Goal: Information Seeking & Learning: Check status

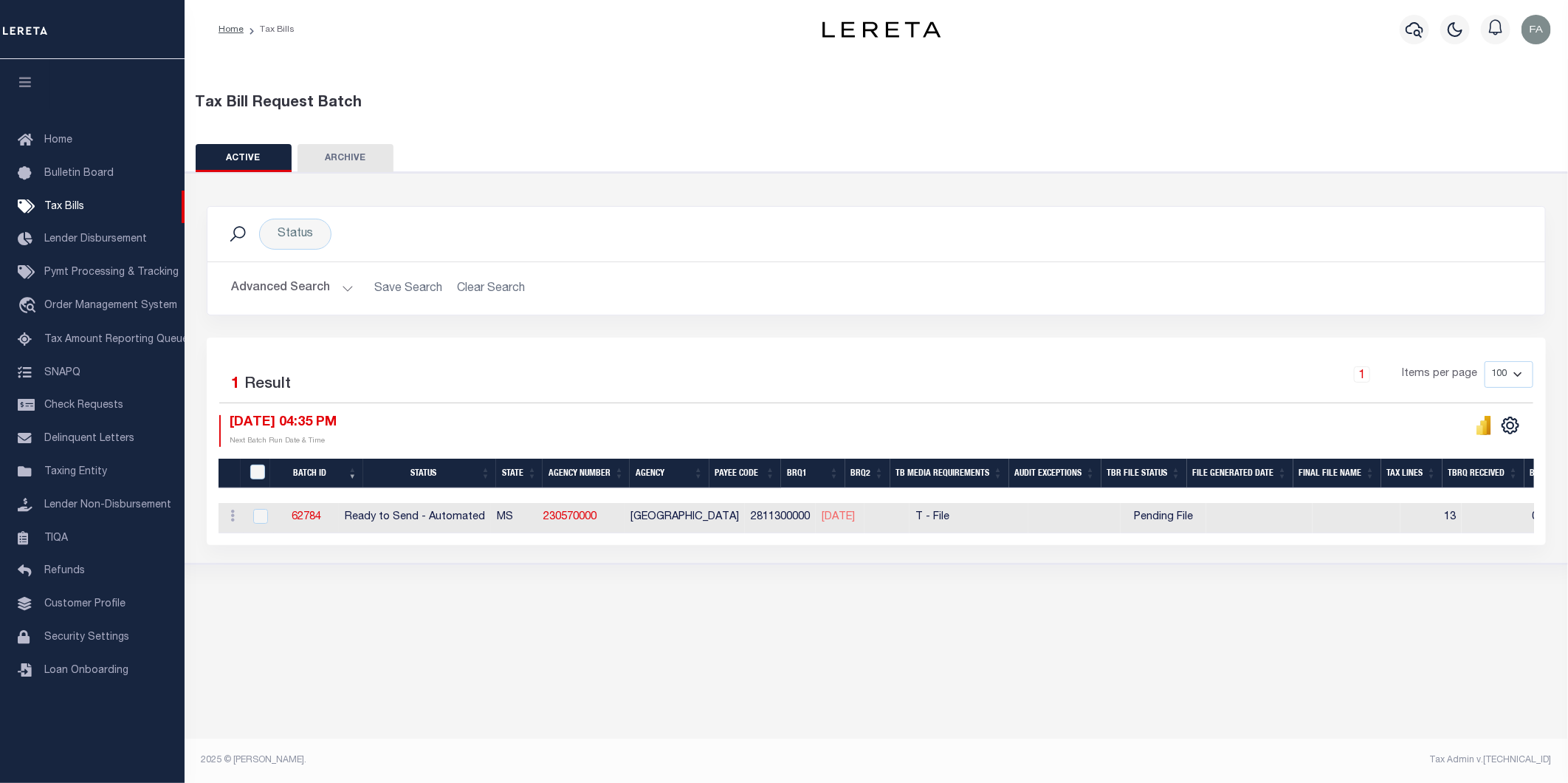
click at [1190, 562] on div "Status Search Advanced Search Save Search Clear Search Equals" at bounding box center [877, 369] width 1398 height 392
click at [1184, 565] on div "Status Search Advanced Search Save Search Clear Search Equals" at bounding box center [877, 369] width 1398 height 392
click at [1135, 522] on div "Pending File" at bounding box center [1164, 518] width 74 height 16
checkbox input "true"
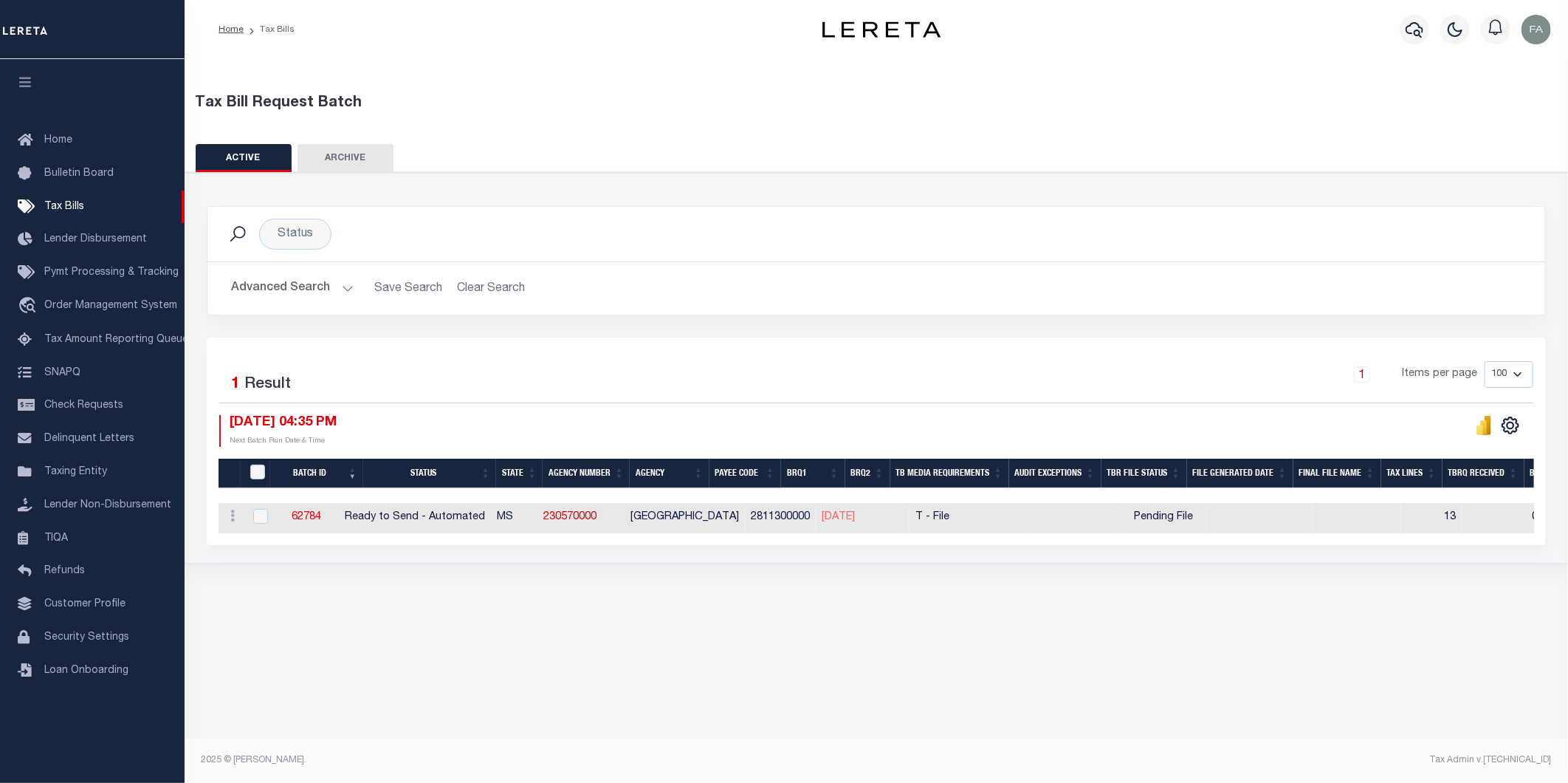
click at [316, 282] on button "Advanced Search" at bounding box center [292, 288] width 122 height 29
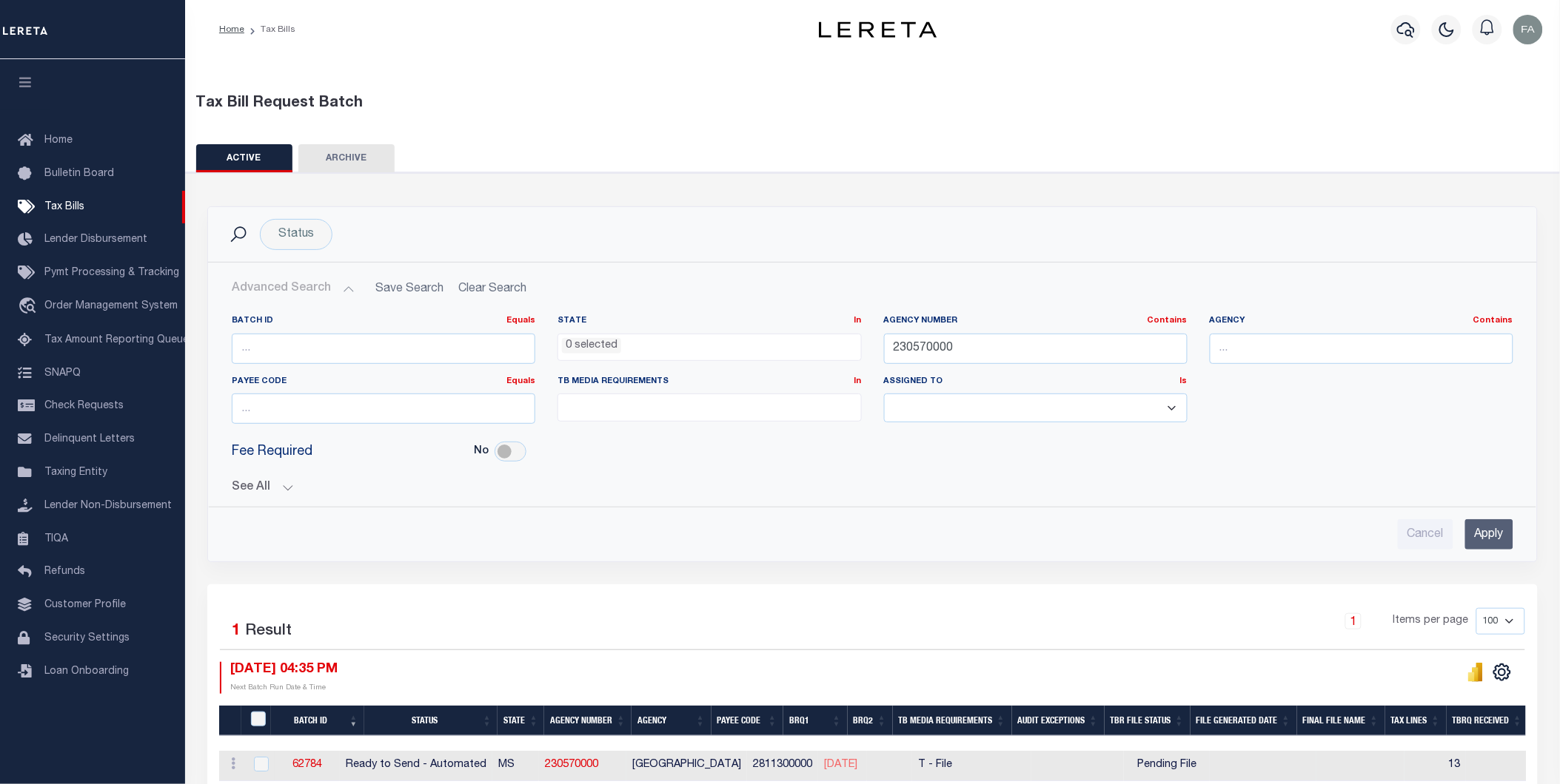
scroll to position [82, 0]
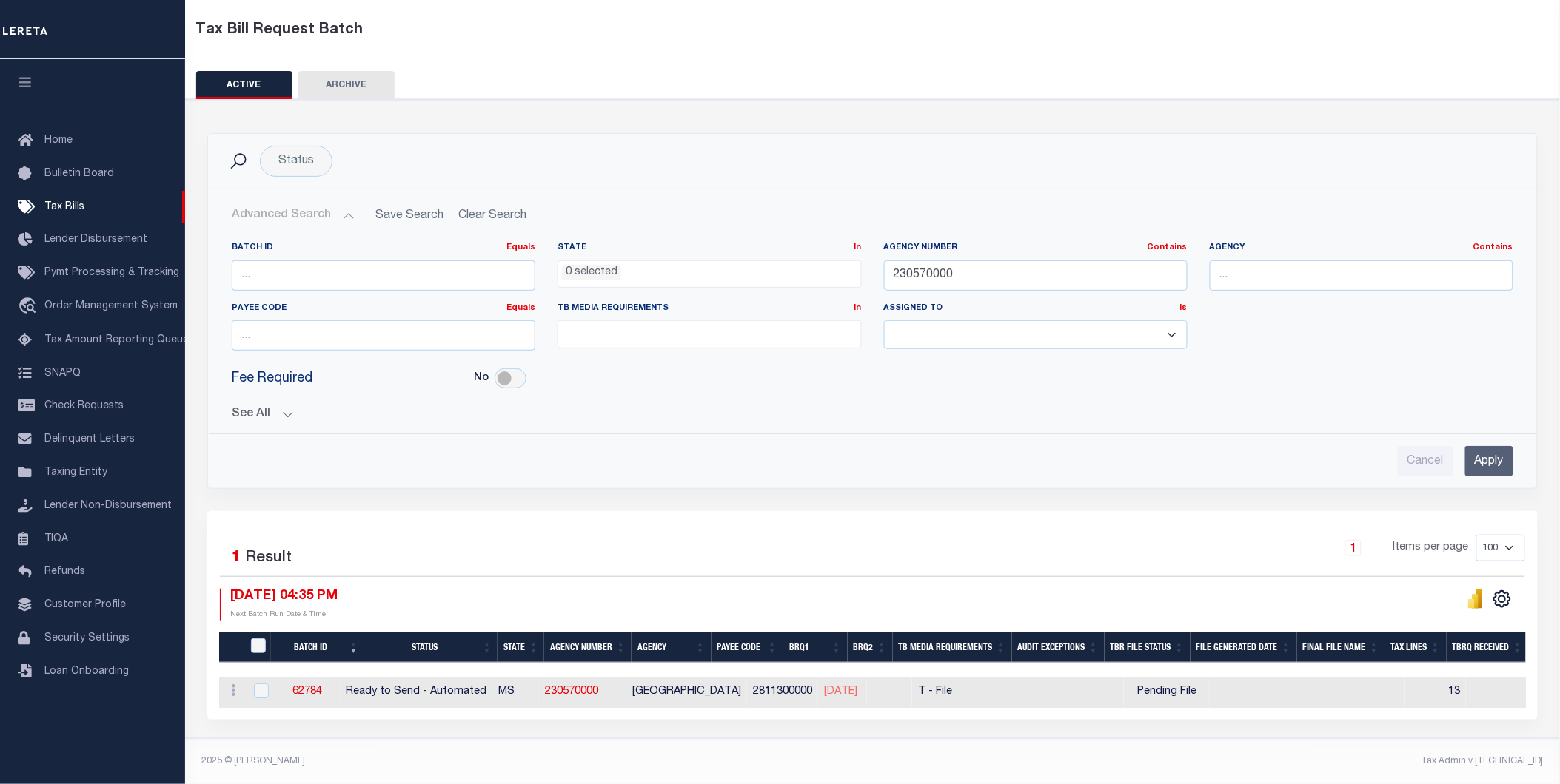
click at [1096, 460] on div "Cancel Apply" at bounding box center [872, 461] width 1282 height 30
click at [1118, 434] on div "Cancel Apply" at bounding box center [872, 455] width 1305 height 42
click at [1111, 269] on input "230570000" at bounding box center [1036, 275] width 303 height 30
click at [1179, 435] on div "Cancel Apply" at bounding box center [872, 455] width 1305 height 42
drag, startPoint x: 1010, startPoint y: 268, endPoint x: 1082, endPoint y: 217, distance: 88.2
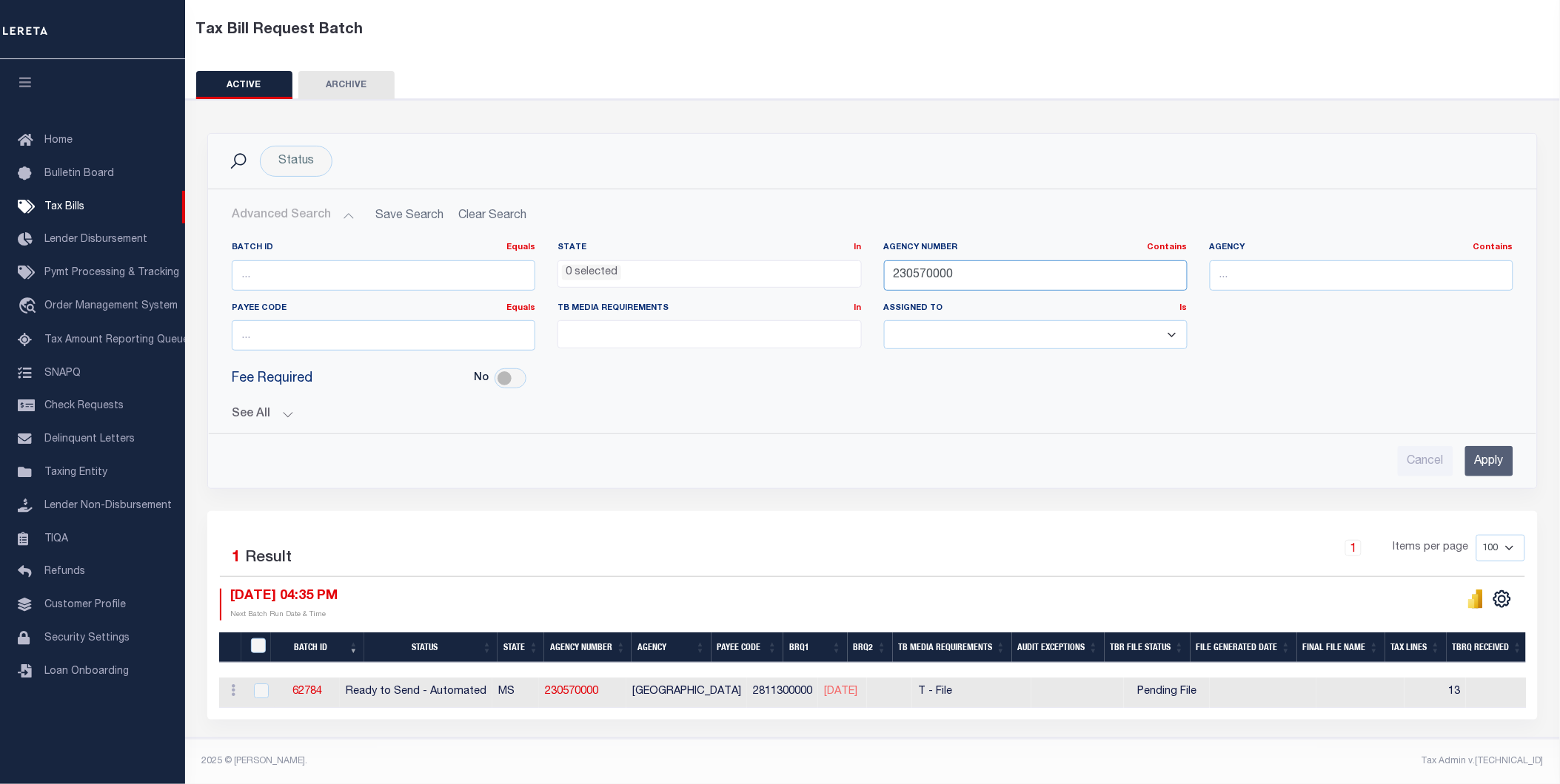
click at [1011, 268] on input "230570000" at bounding box center [1036, 275] width 303 height 30
click at [1109, 541] on div "1 Items per page 100 200 500 1000" at bounding box center [1038, 554] width 973 height 39
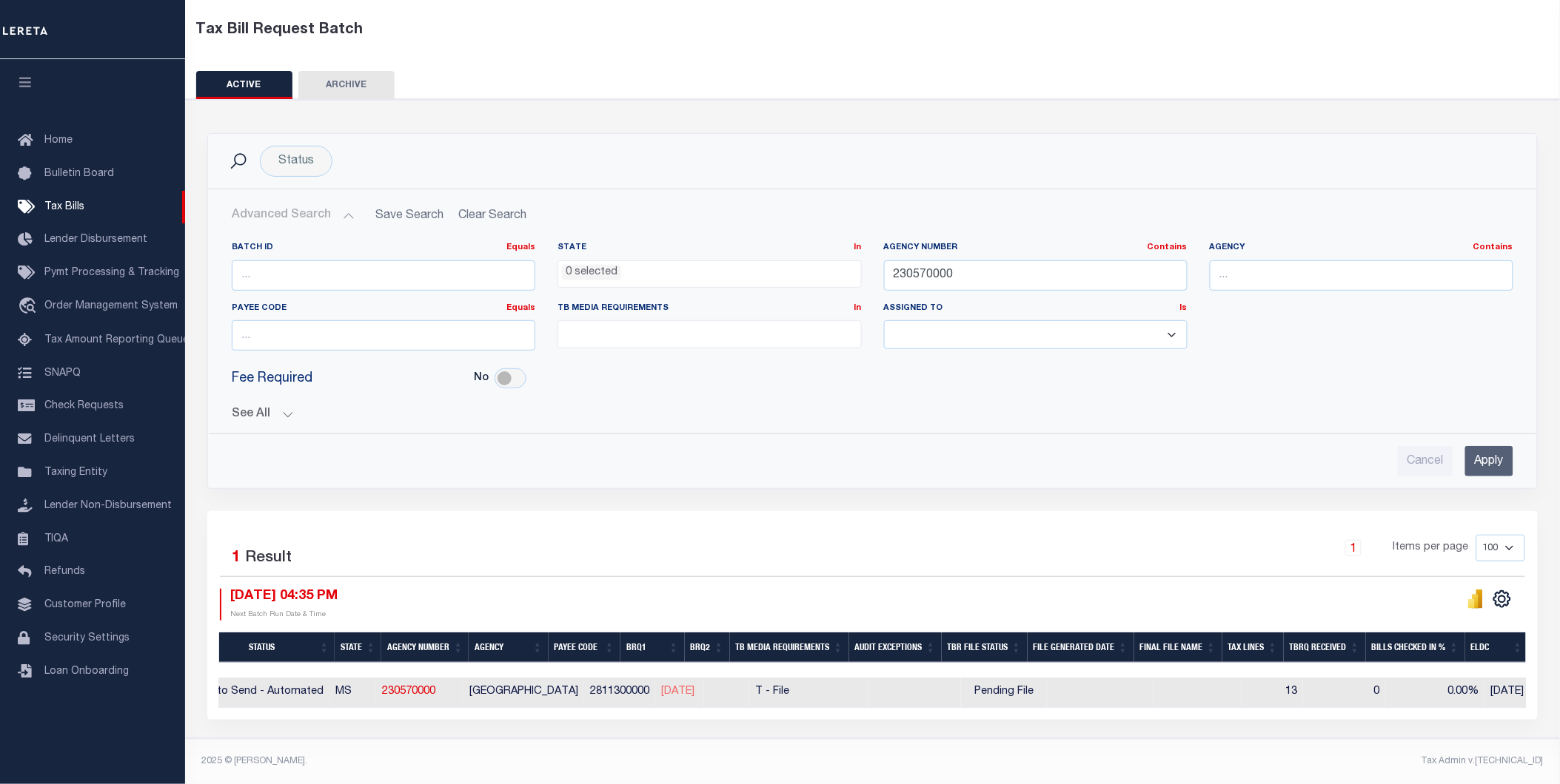
scroll to position [0, 0]
click at [1046, 579] on div "Selected 1 Result 1 Items per page 100 200 500 1000 10/08/2025 04:35 PM Next Ba…" at bounding box center [871, 577] width 1328 height 85
click at [1031, 409] on button "See All" at bounding box center [872, 415] width 1282 height 14
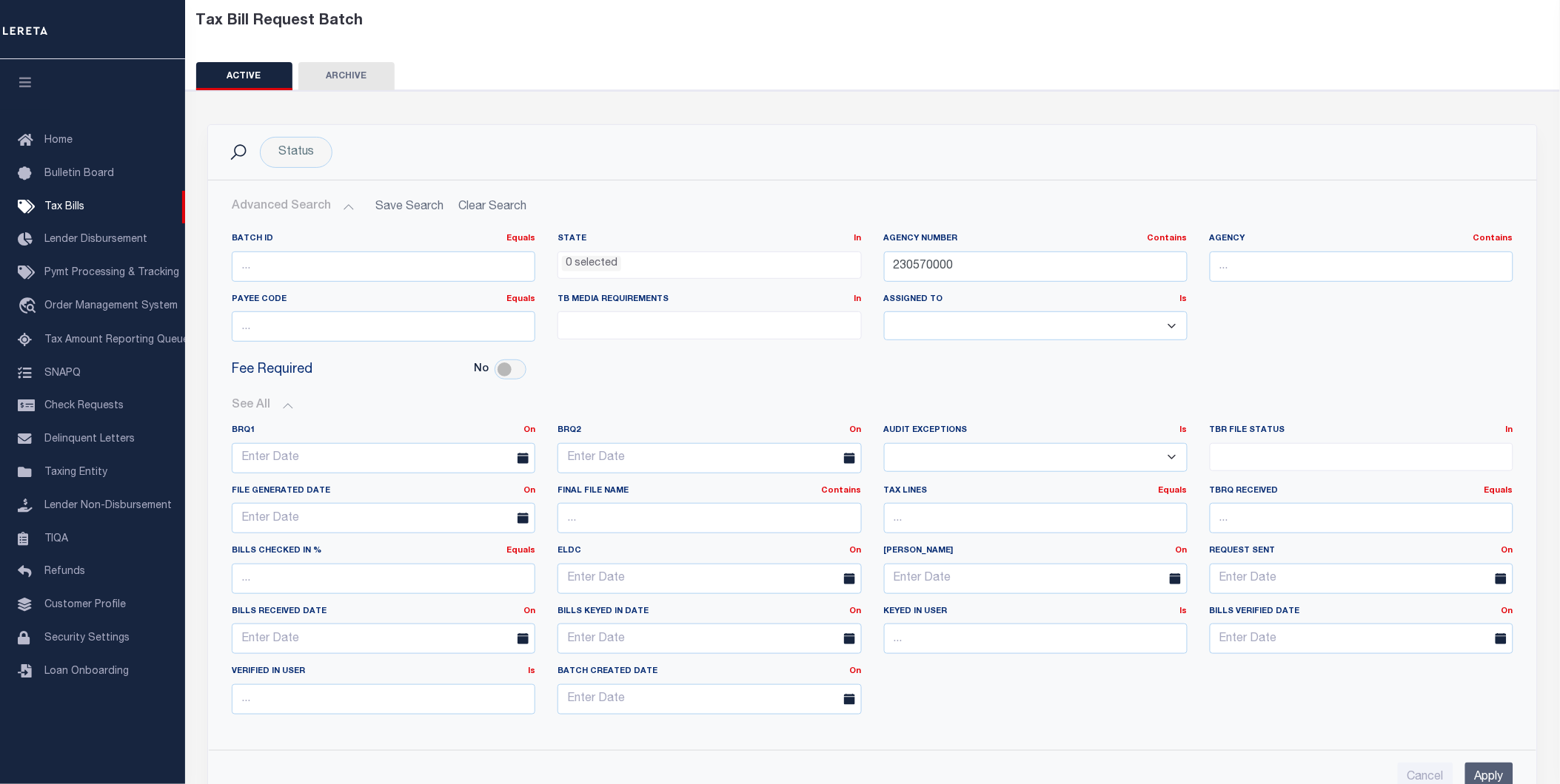
scroll to position [165, 0]
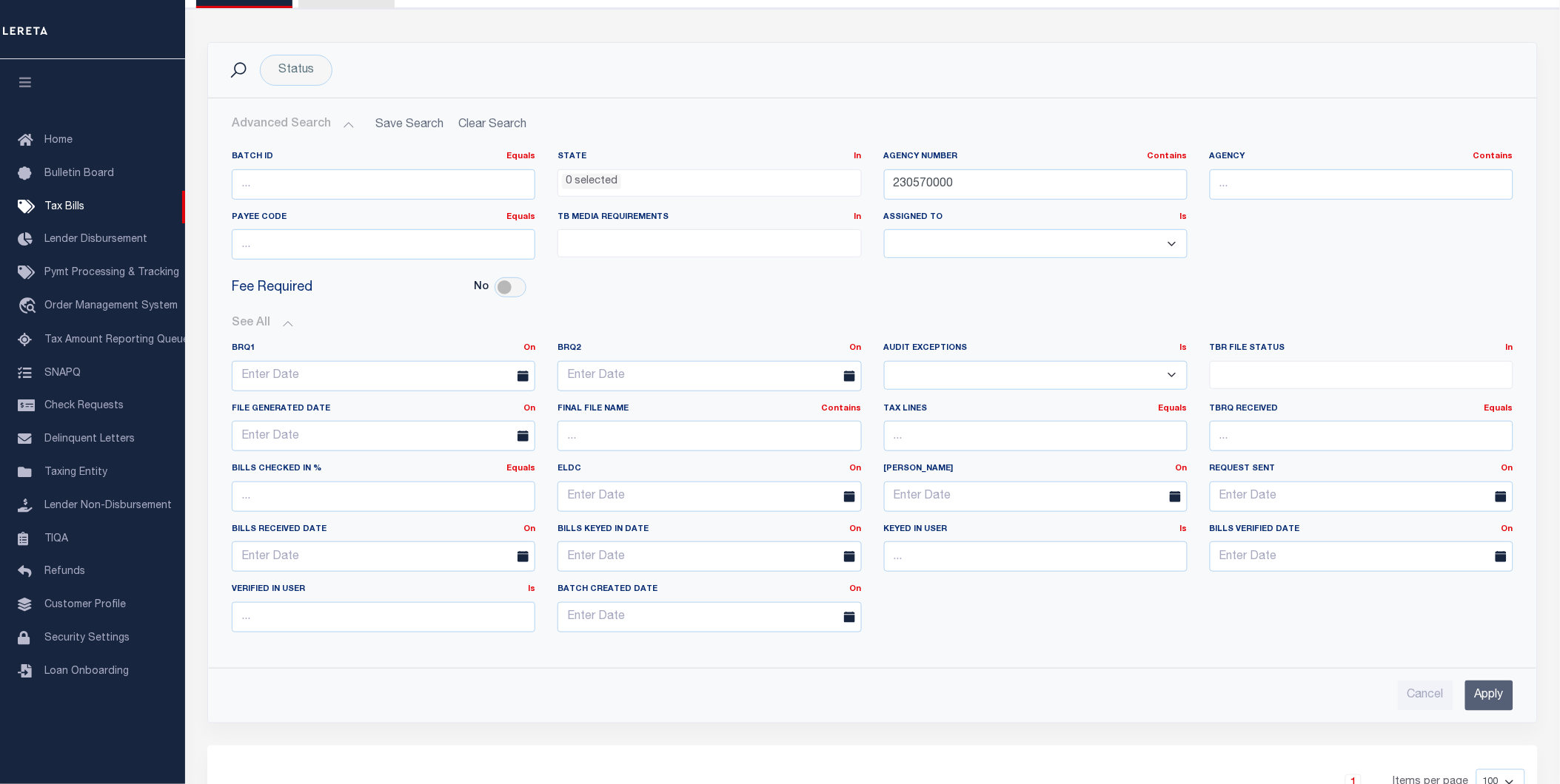
click at [344, 328] on button "See All" at bounding box center [872, 323] width 1282 height 14
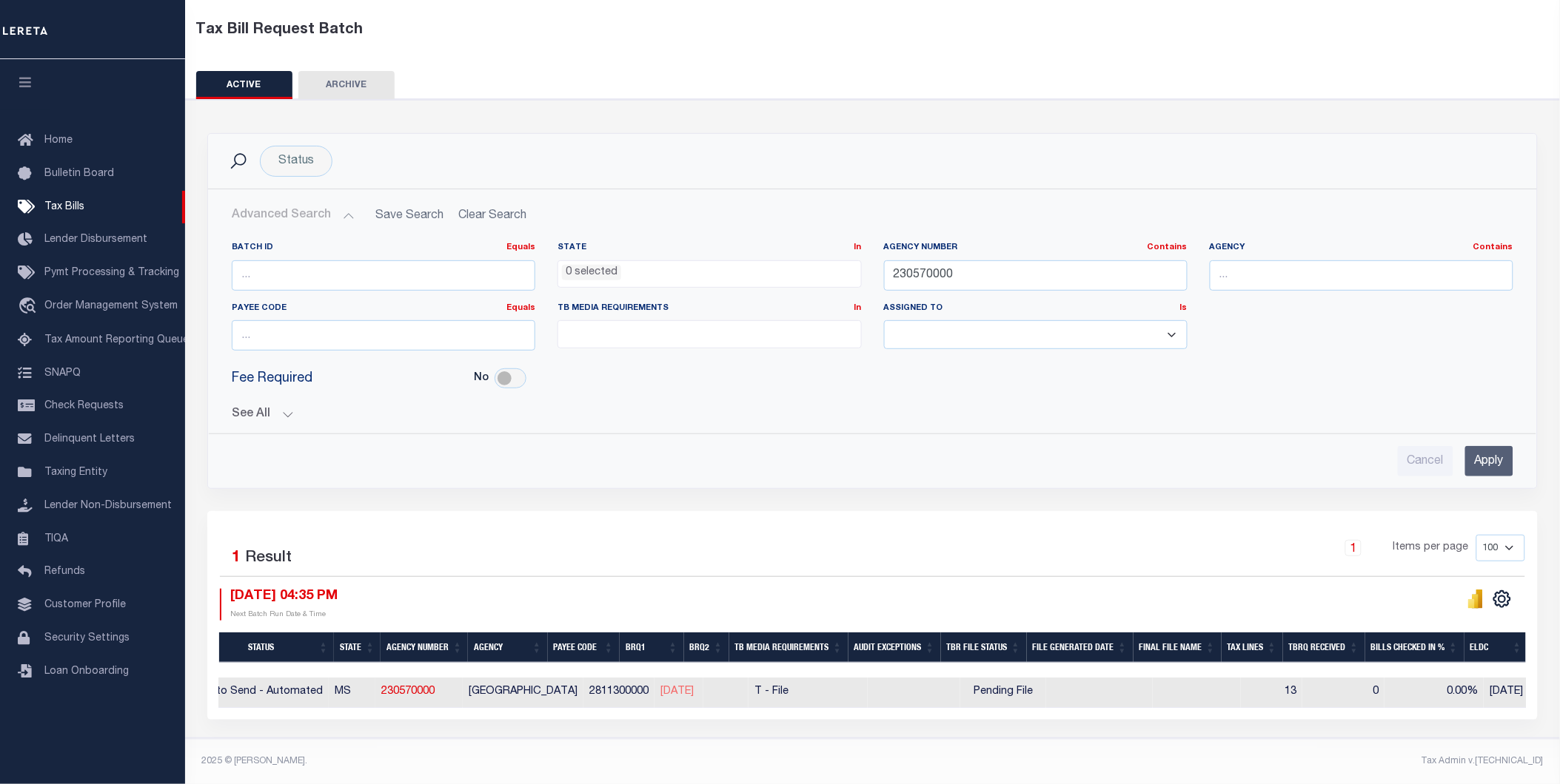
scroll to position [82, 0]
drag, startPoint x: 884, startPoint y: 691, endPoint x: 816, endPoint y: 712, distance: 71.2
click at [816, 712] on div "Selected 1 Result 1 Items per page 100 200 500 1000 10/08/2025 04:35 PM" at bounding box center [872, 615] width 1330 height 207
click at [840, 677] on td "T - File" at bounding box center [807, 692] width 119 height 30
checkbox input "true"
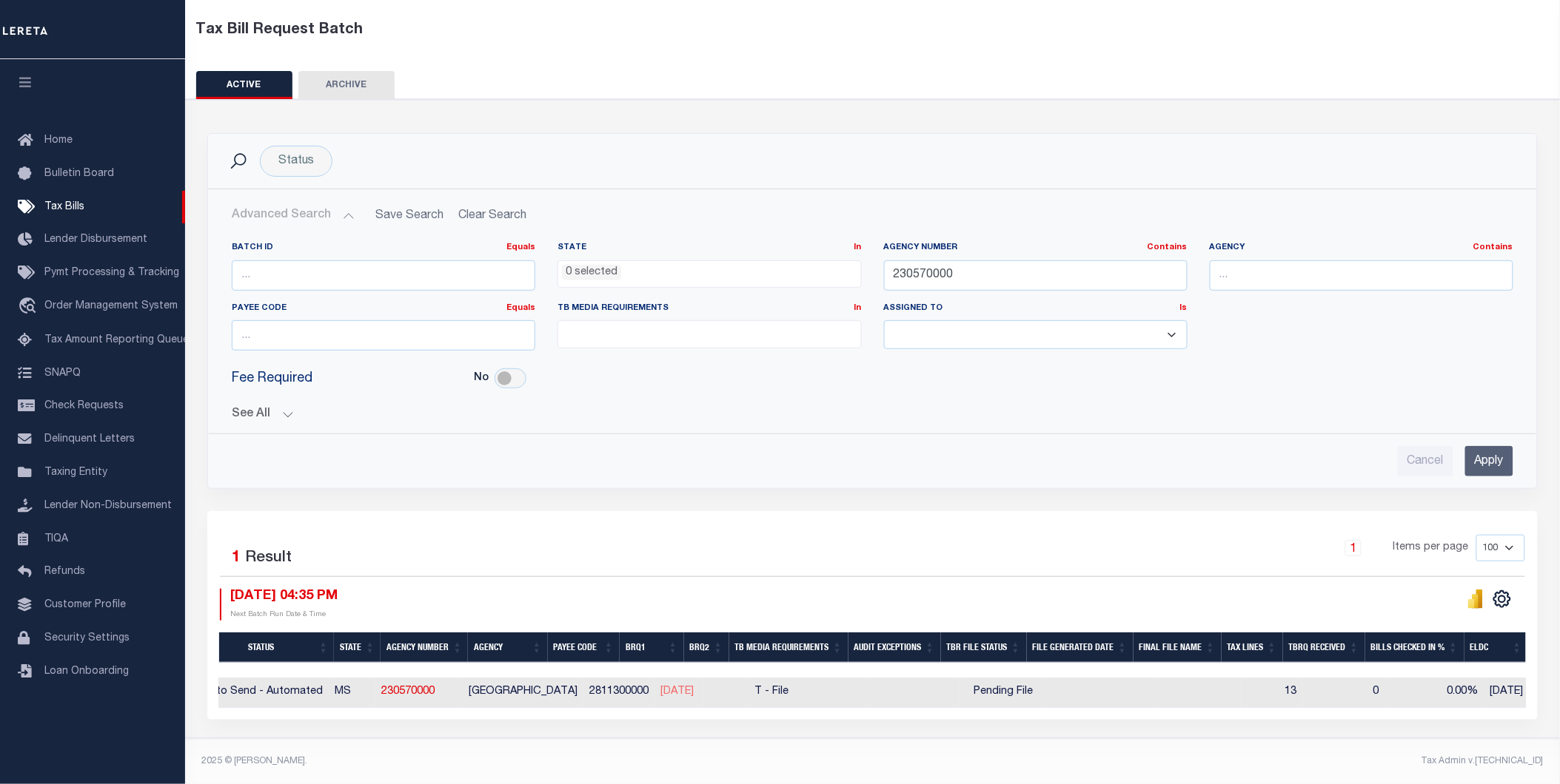
checkbox input "true"
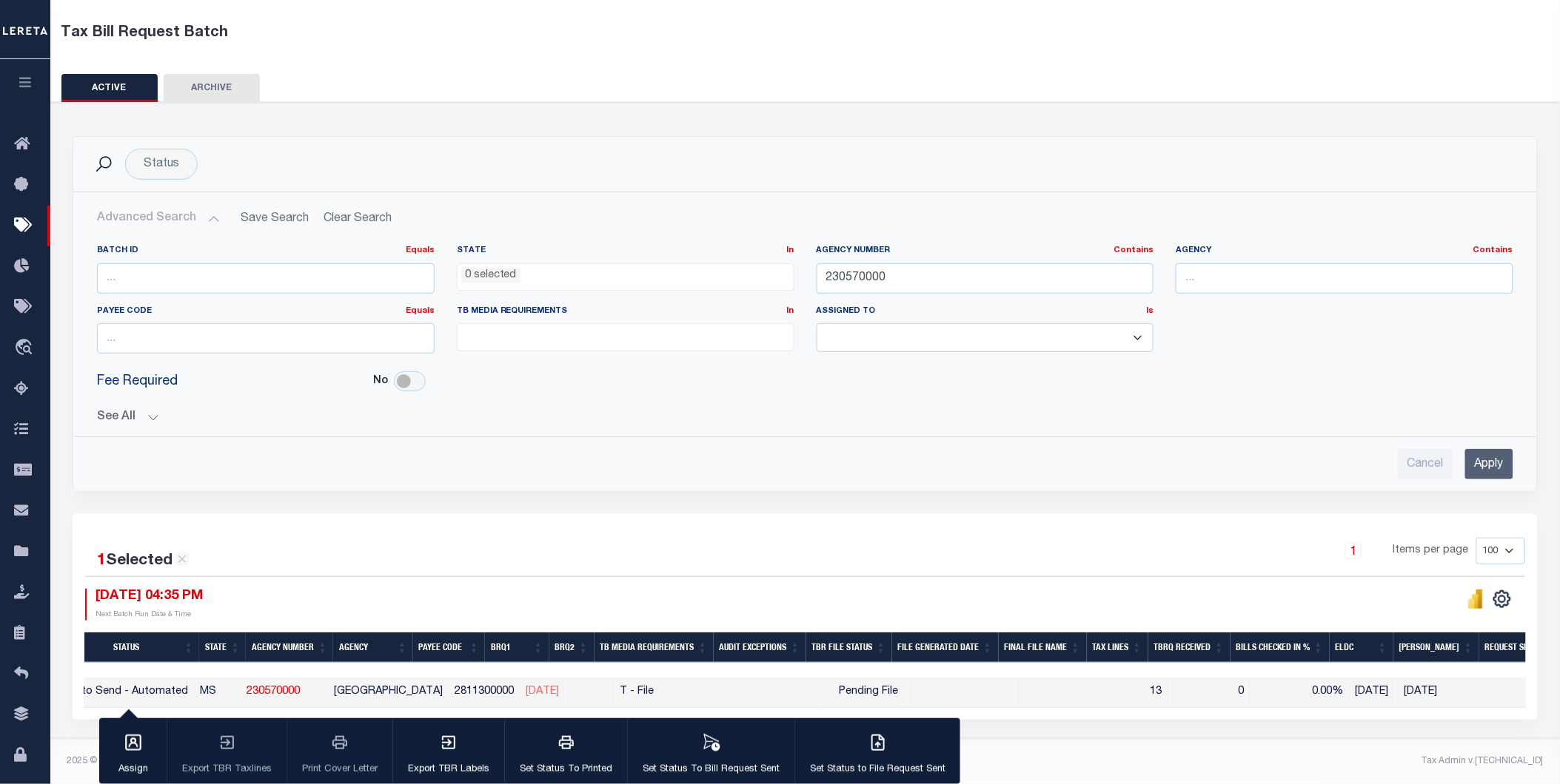
drag, startPoint x: 1178, startPoint y: 480, endPoint x: 994, endPoint y: 512, distance: 186.8
click at [1178, 480] on div "Advanced Search Save Search Clear Search TaxBillBatches_dynamictable_____Defaul…" at bounding box center [804, 342] width 1463 height 299
click at [1279, 412] on button "See All" at bounding box center [804, 418] width 1416 height 14
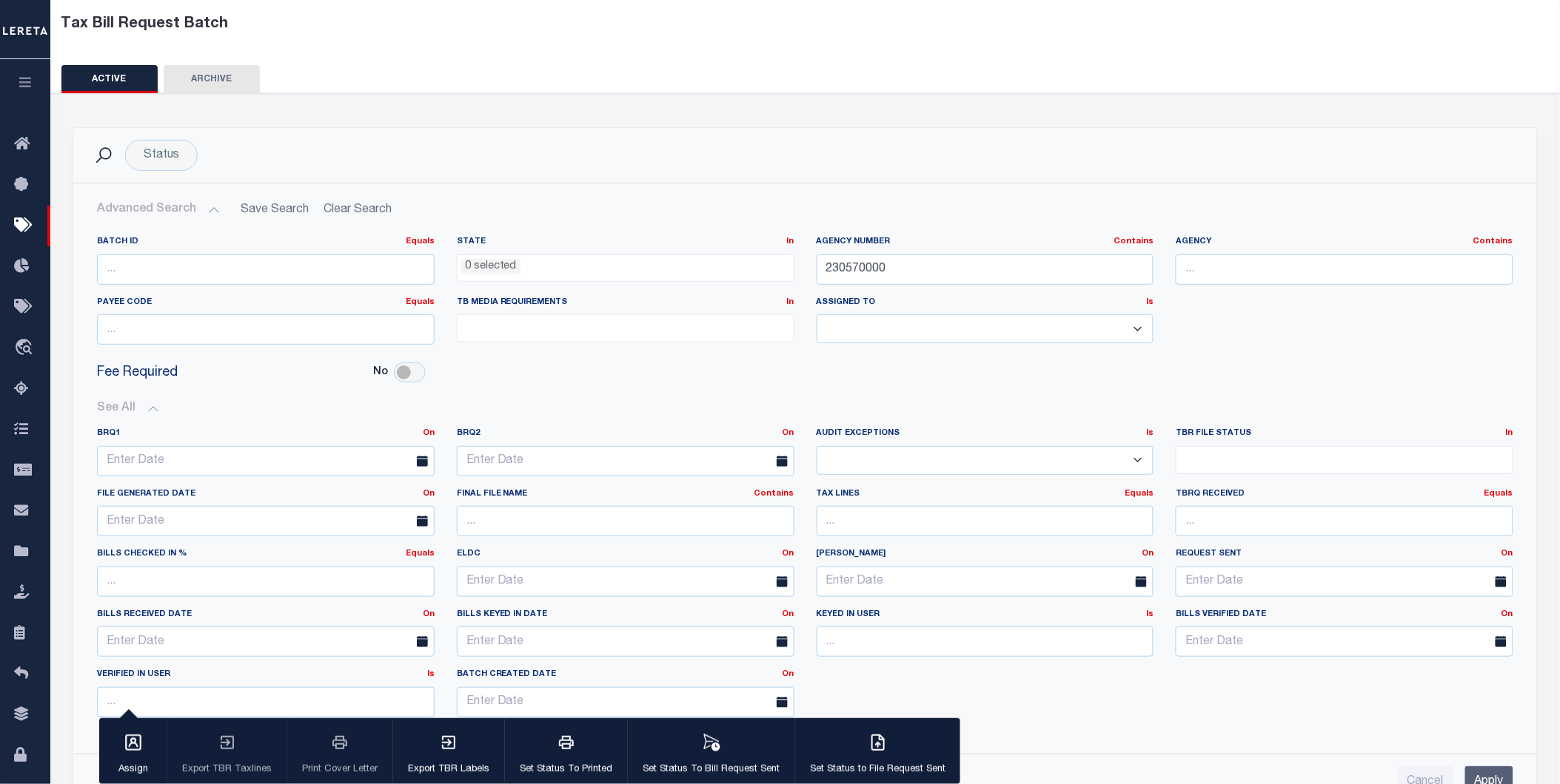
click at [1279, 412] on button "See All" at bounding box center [804, 409] width 1416 height 14
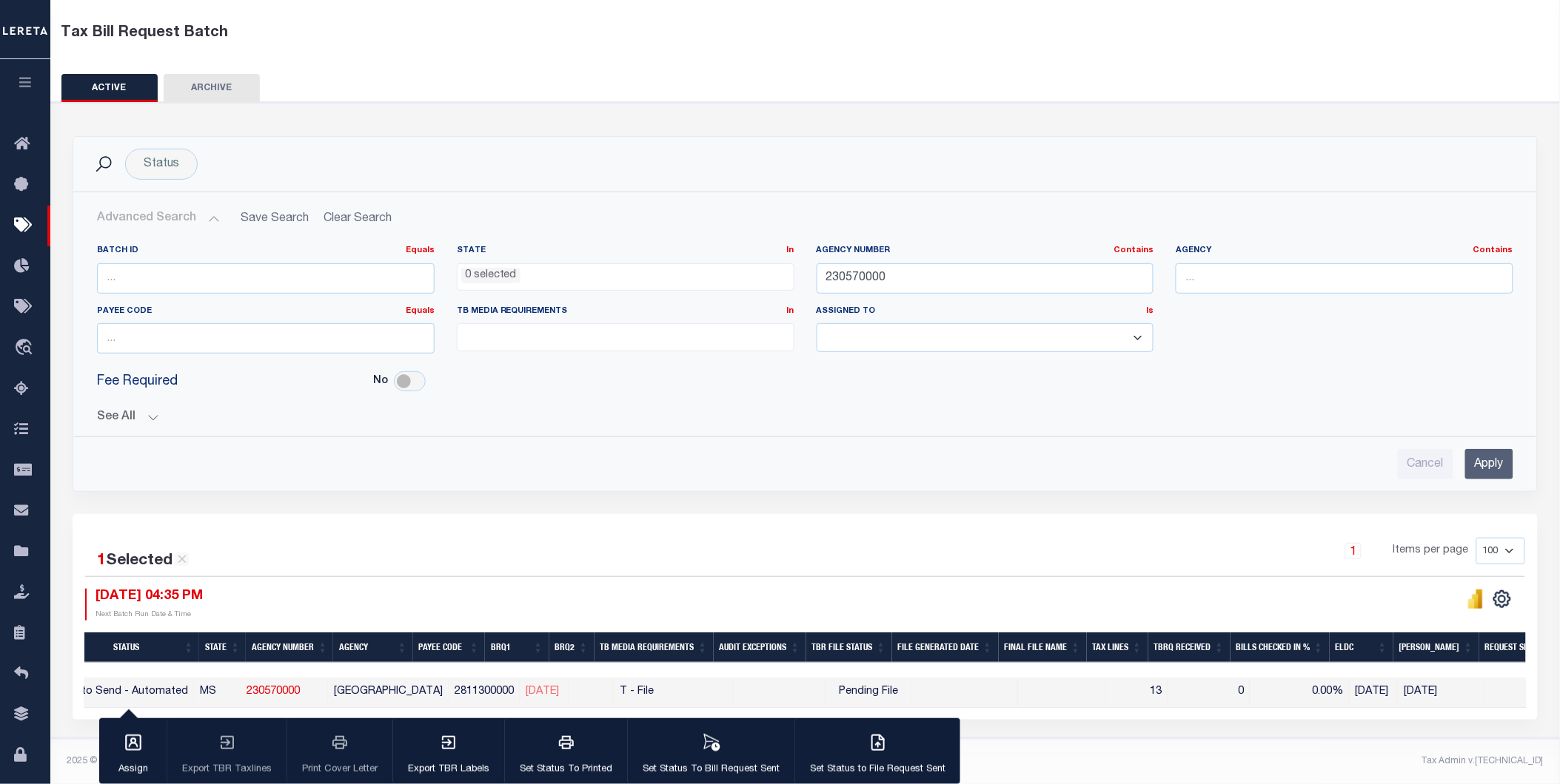
scroll to position [0, 0]
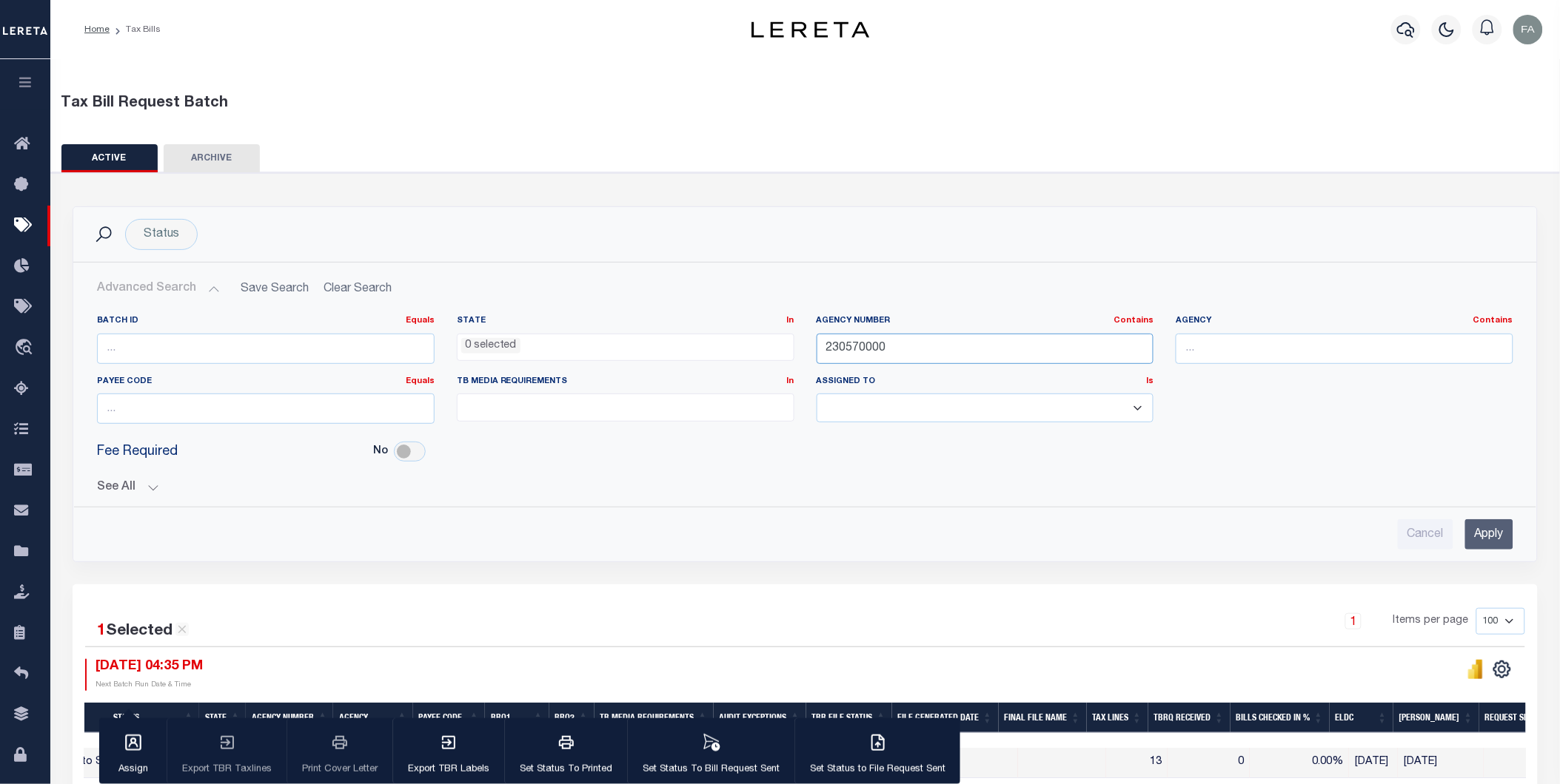
click at [870, 350] on input "230570000" at bounding box center [985, 349] width 337 height 30
click at [159, 497] on div "Batch ID Equals Equals Is Not Equal To Is Greater Than Is Less Than State In In…" at bounding box center [804, 426] width 1440 height 246
click at [122, 492] on button "See All" at bounding box center [804, 488] width 1416 height 14
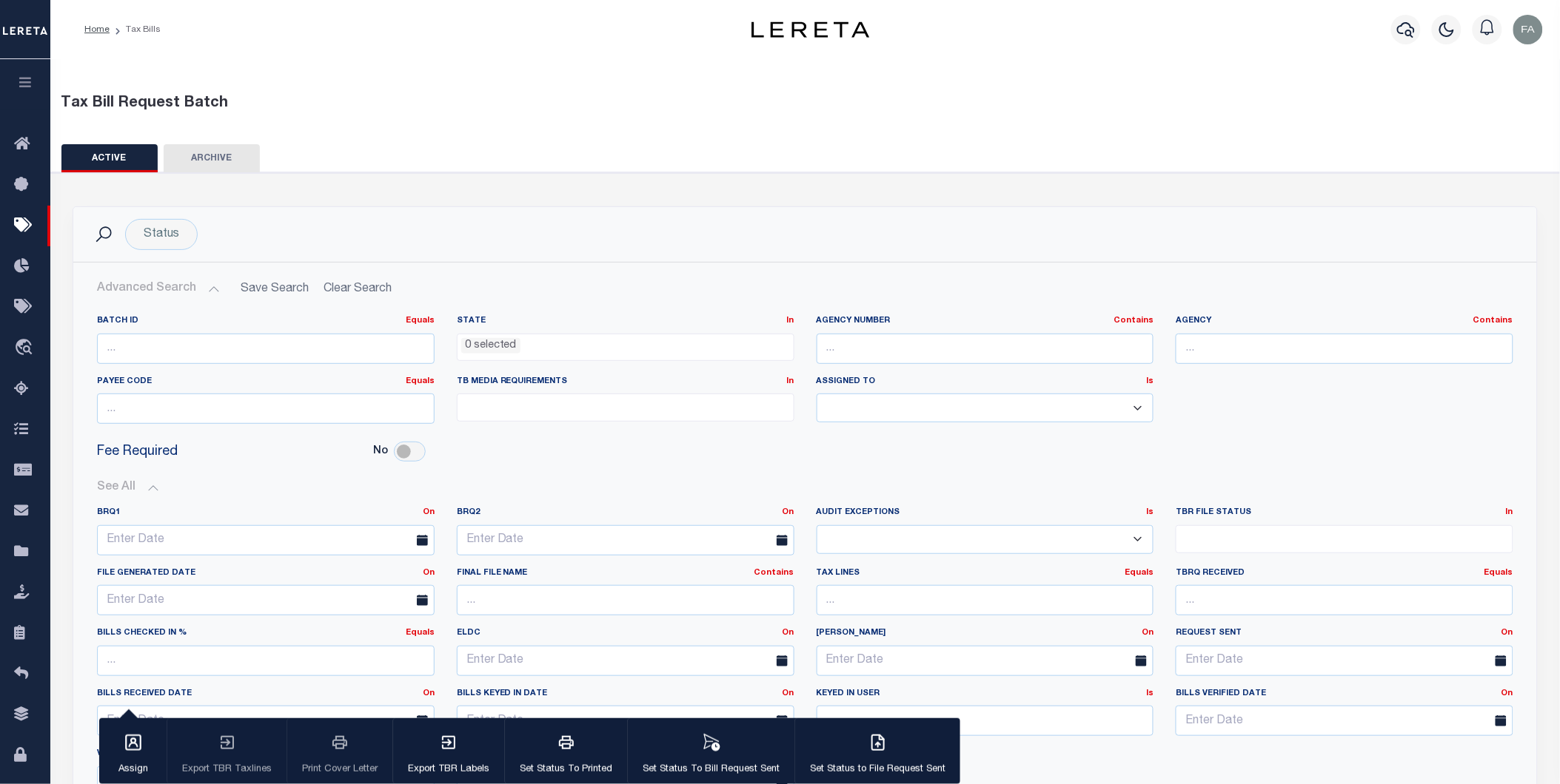
scroll to position [82, 0]
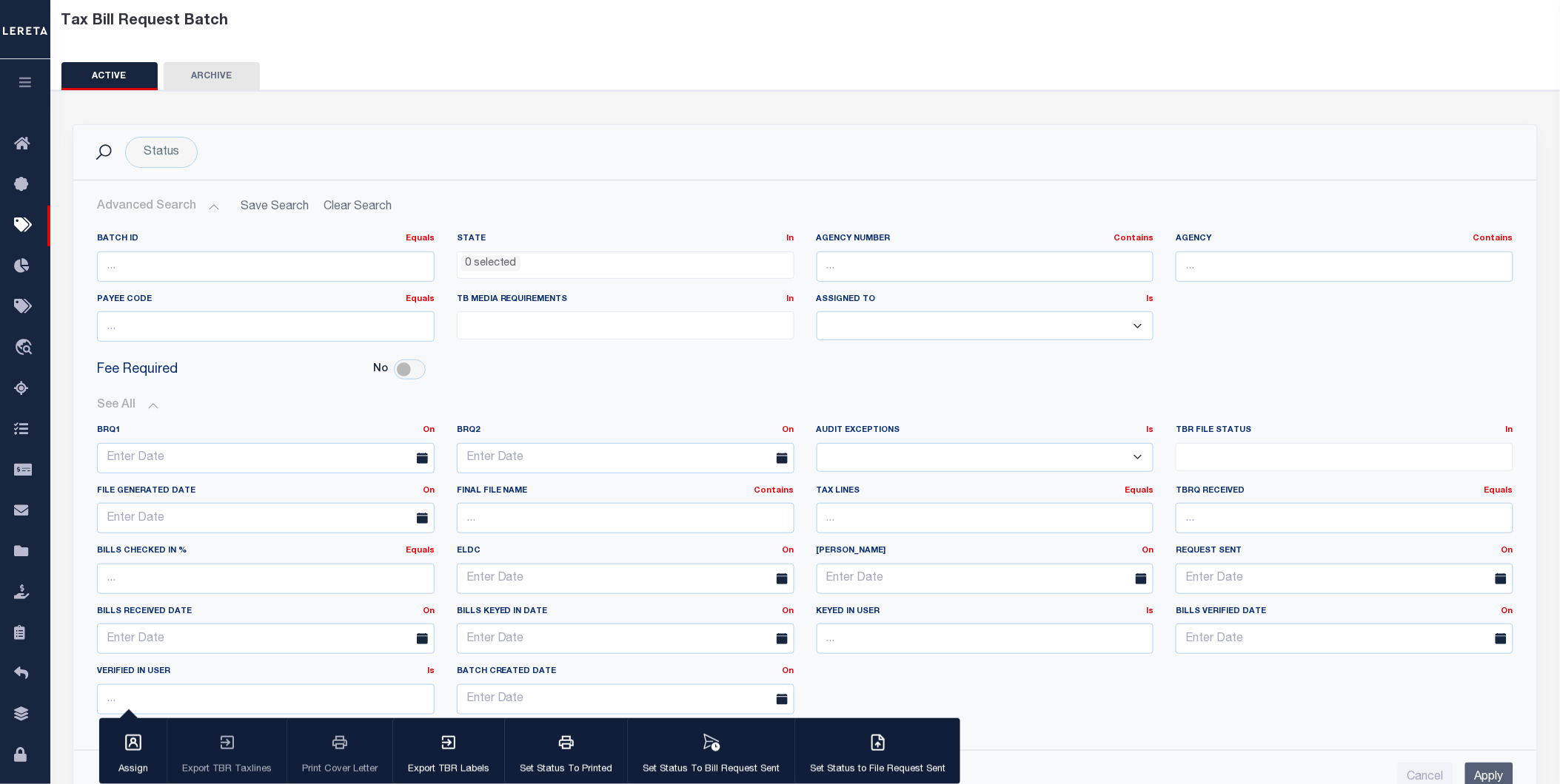
click at [1241, 452] on ul at bounding box center [1344, 454] width 336 height 20
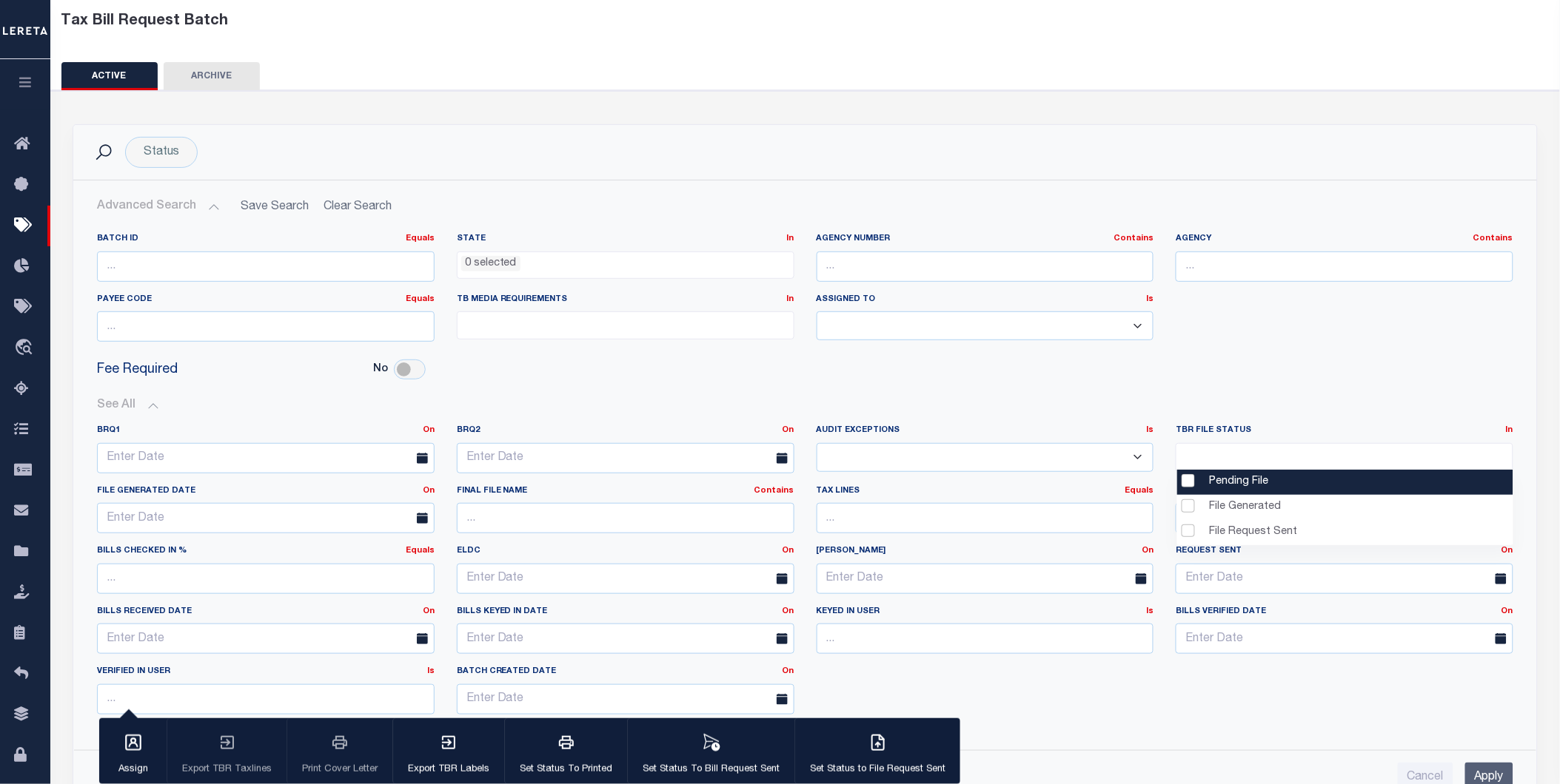
click at [1239, 471] on li "Pending File" at bounding box center [1344, 482] width 336 height 25
select select "1"
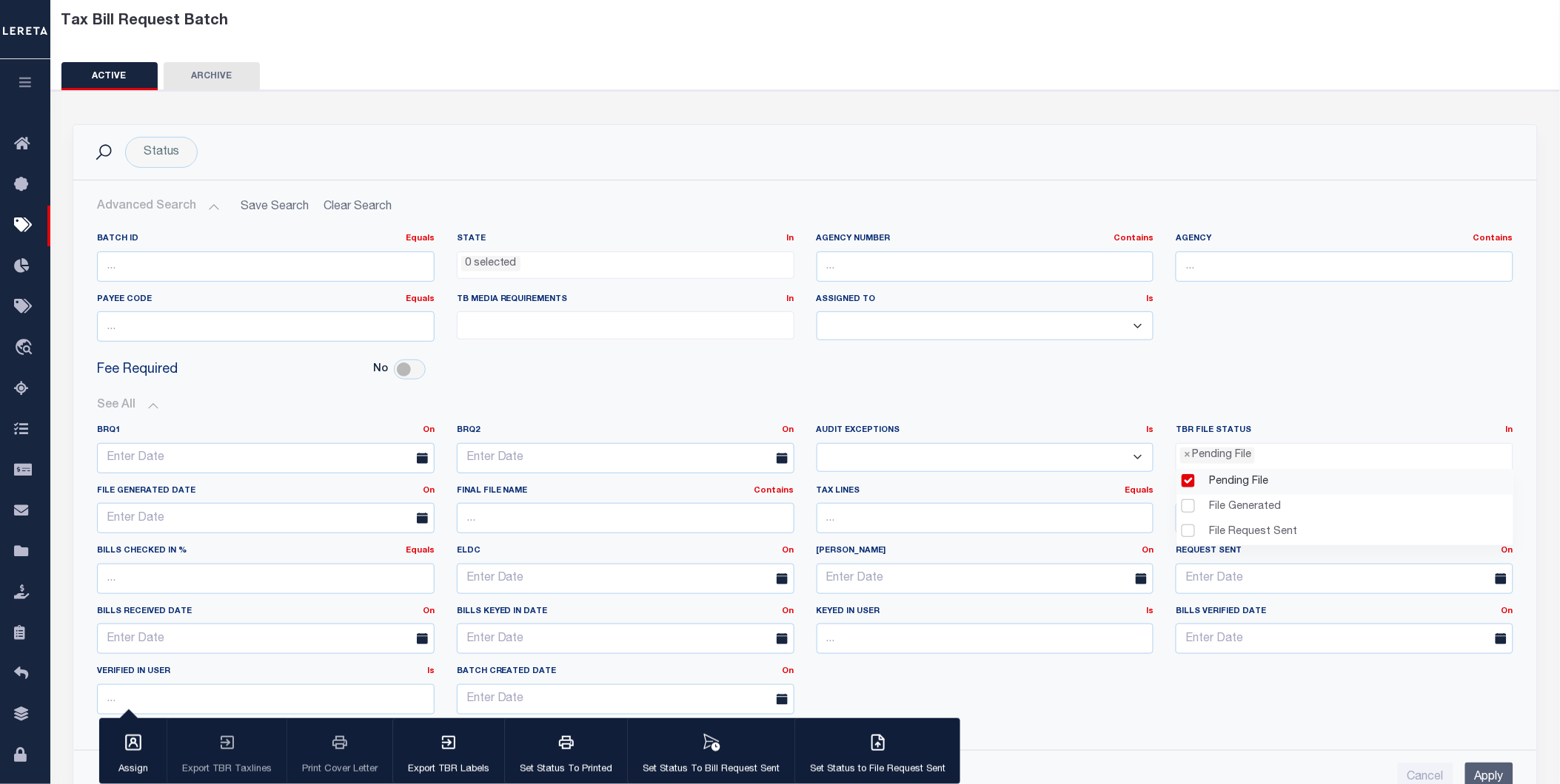
click at [1232, 403] on button "See All" at bounding box center [804, 406] width 1416 height 14
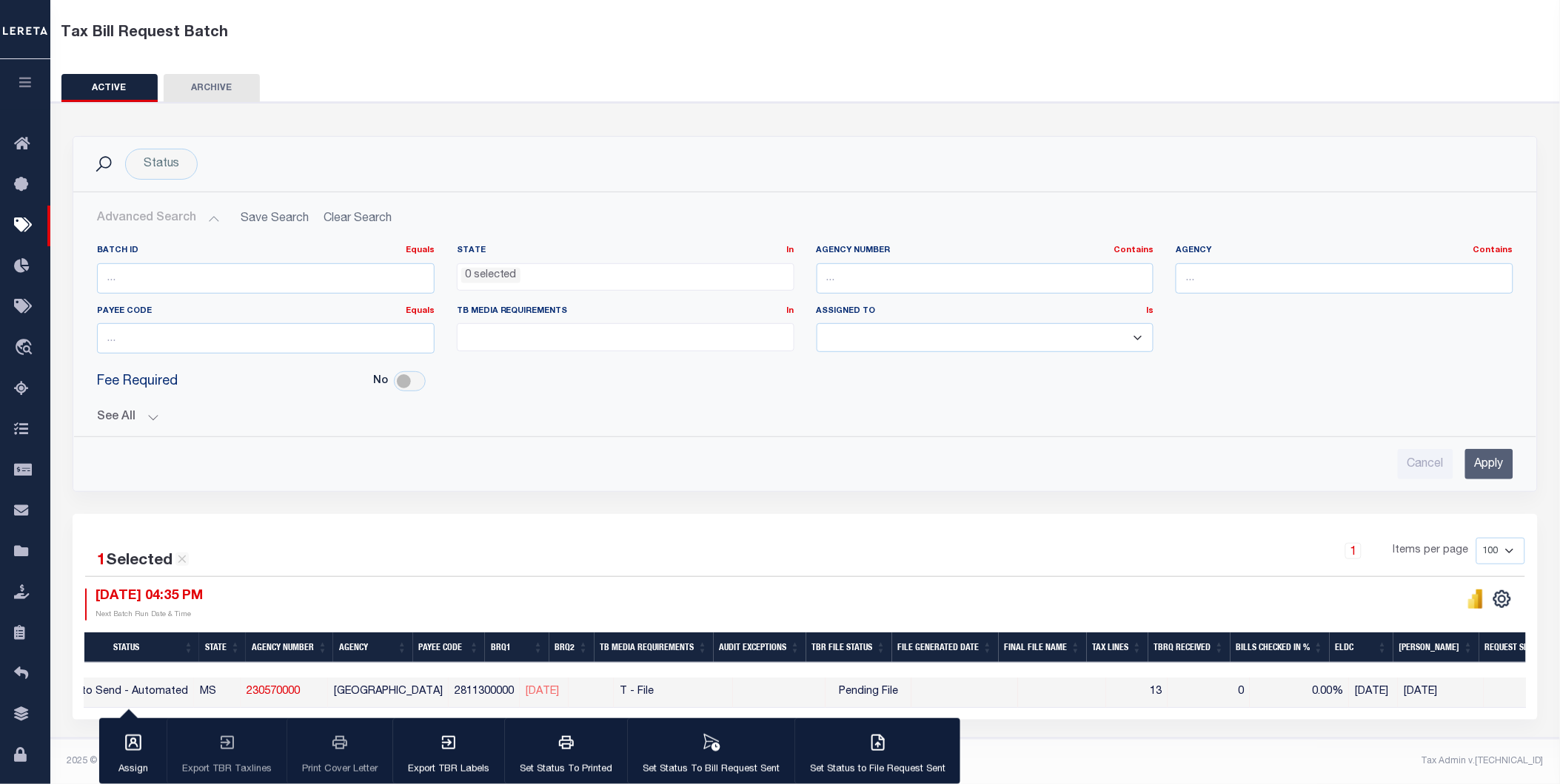
click at [145, 411] on button "See All" at bounding box center [804, 418] width 1416 height 14
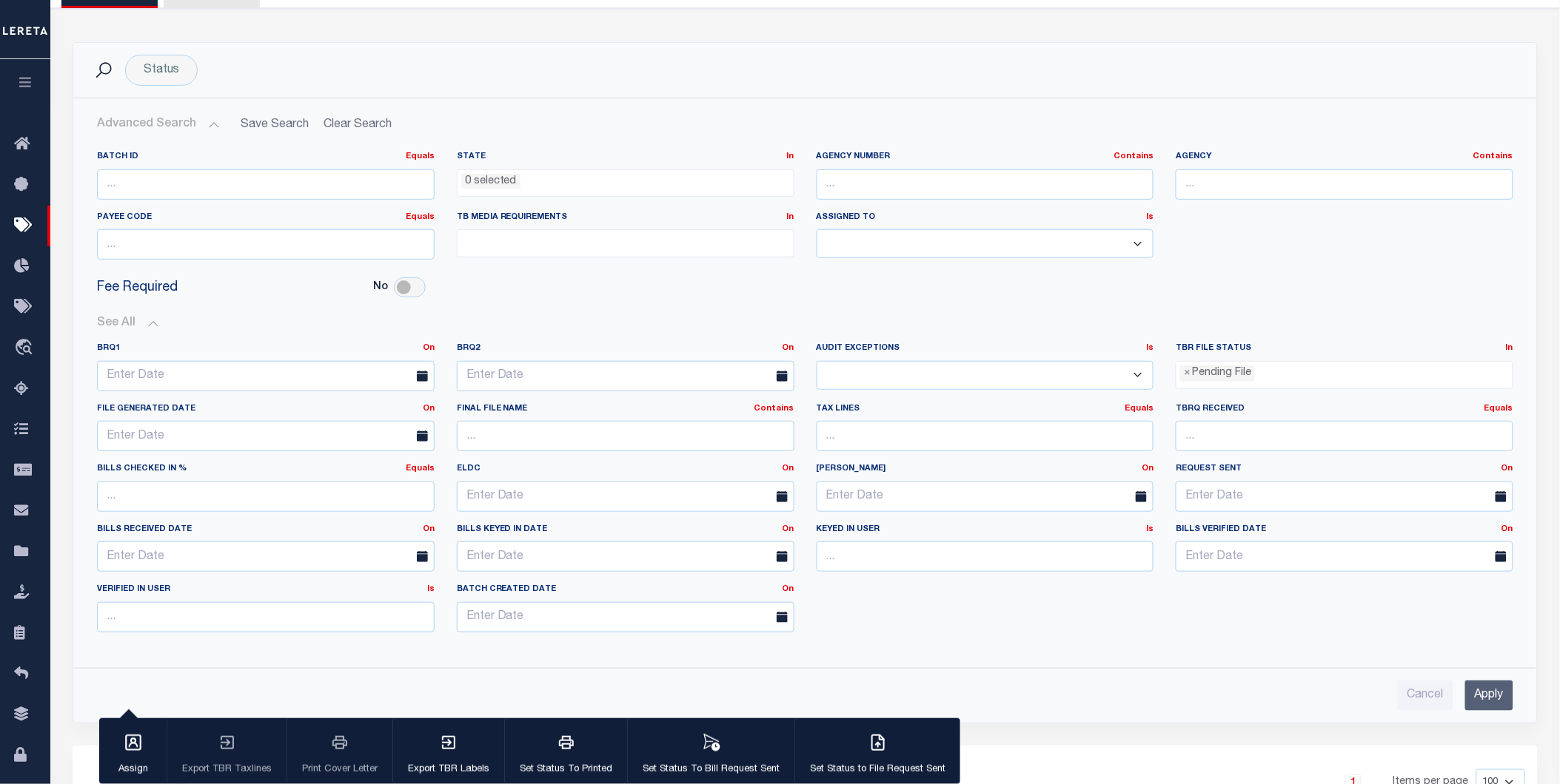
scroll to position [246, 0]
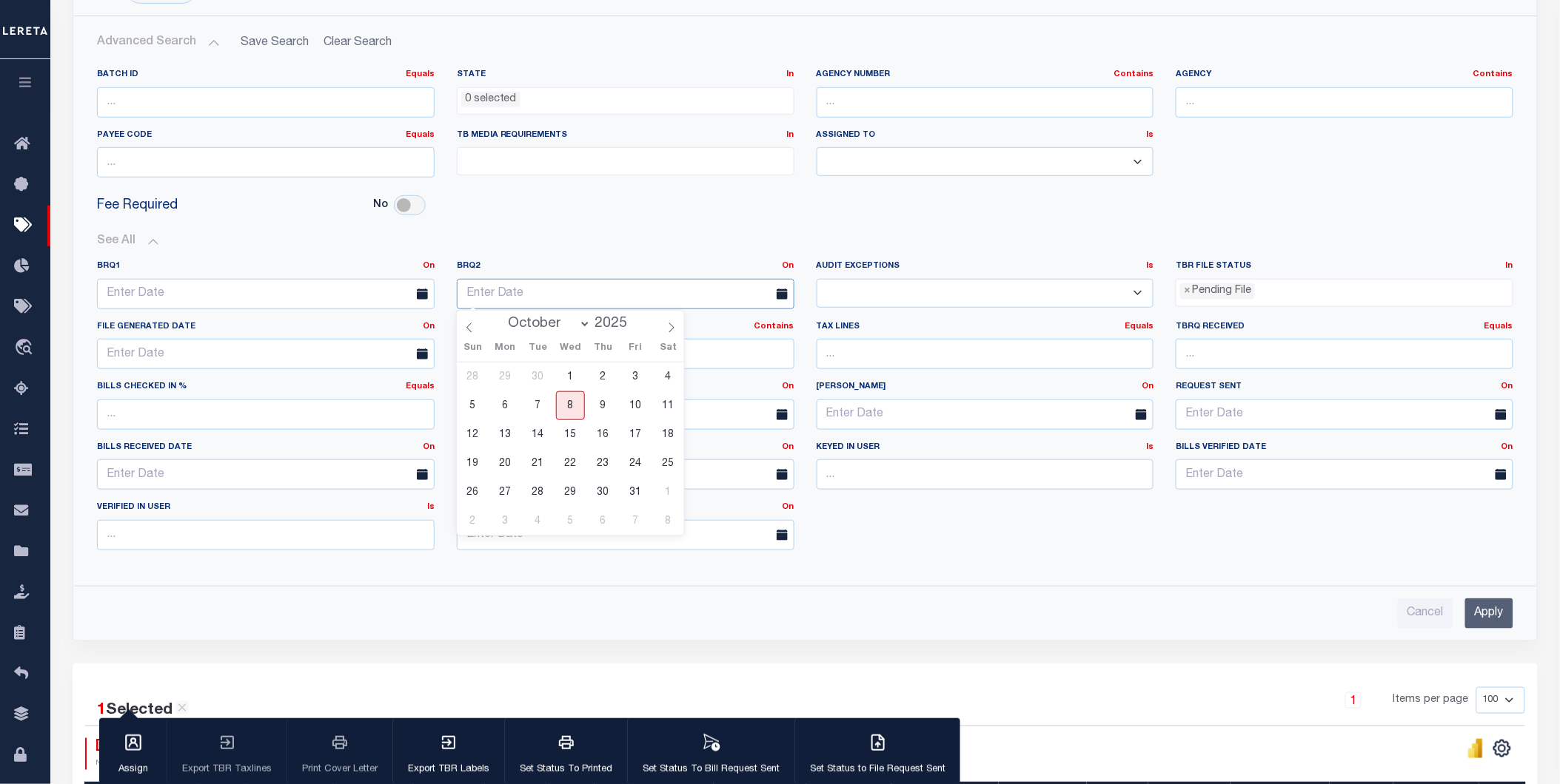
click at [479, 305] on input "text" at bounding box center [626, 294] width 337 height 30
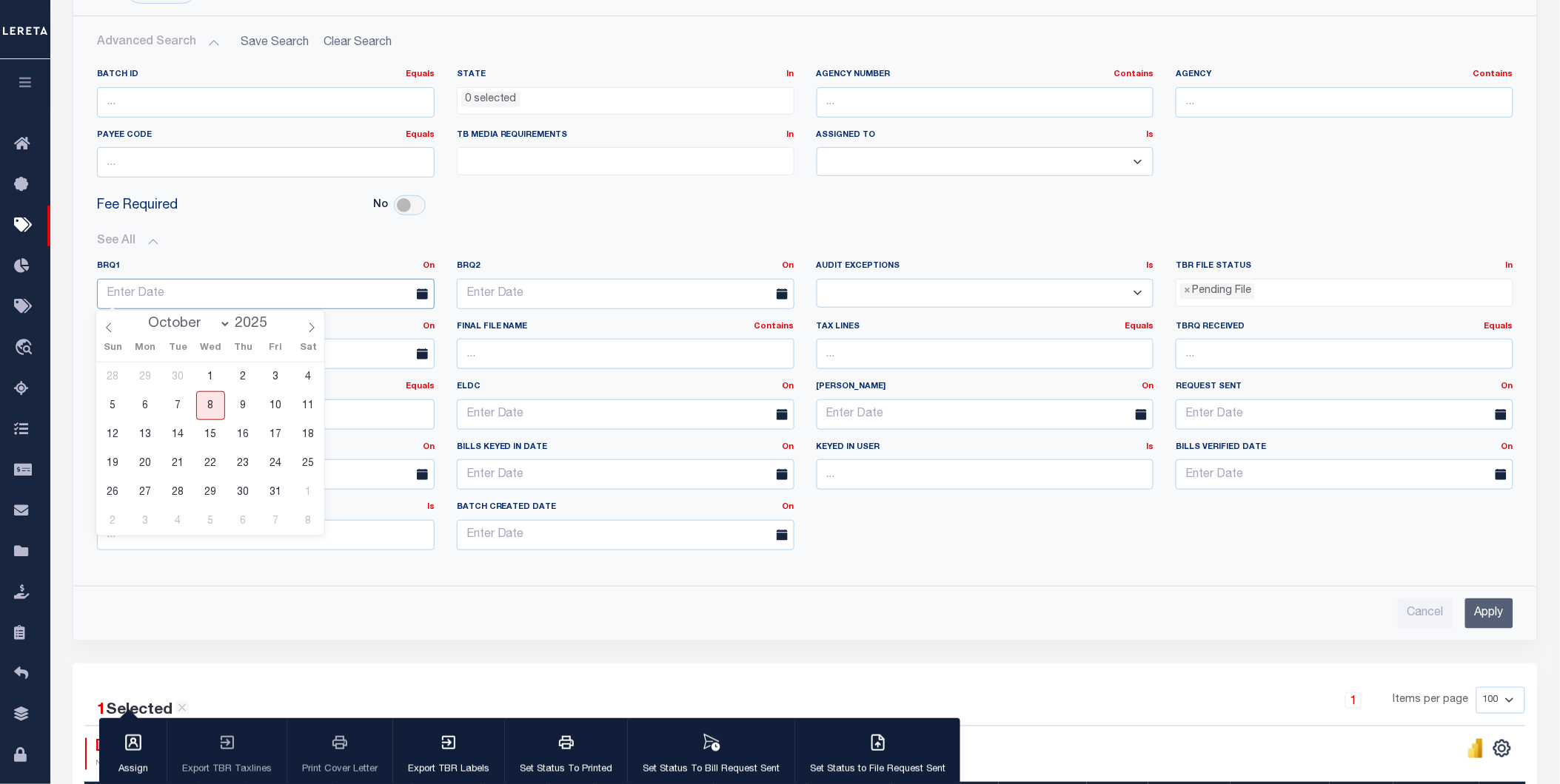
click at [186, 304] on input "text" at bounding box center [265, 294] width 337 height 30
click at [249, 411] on span "9" at bounding box center [243, 405] width 29 height 29
type input "10-09-2025"
click at [557, 296] on input "text" at bounding box center [626, 294] width 337 height 30
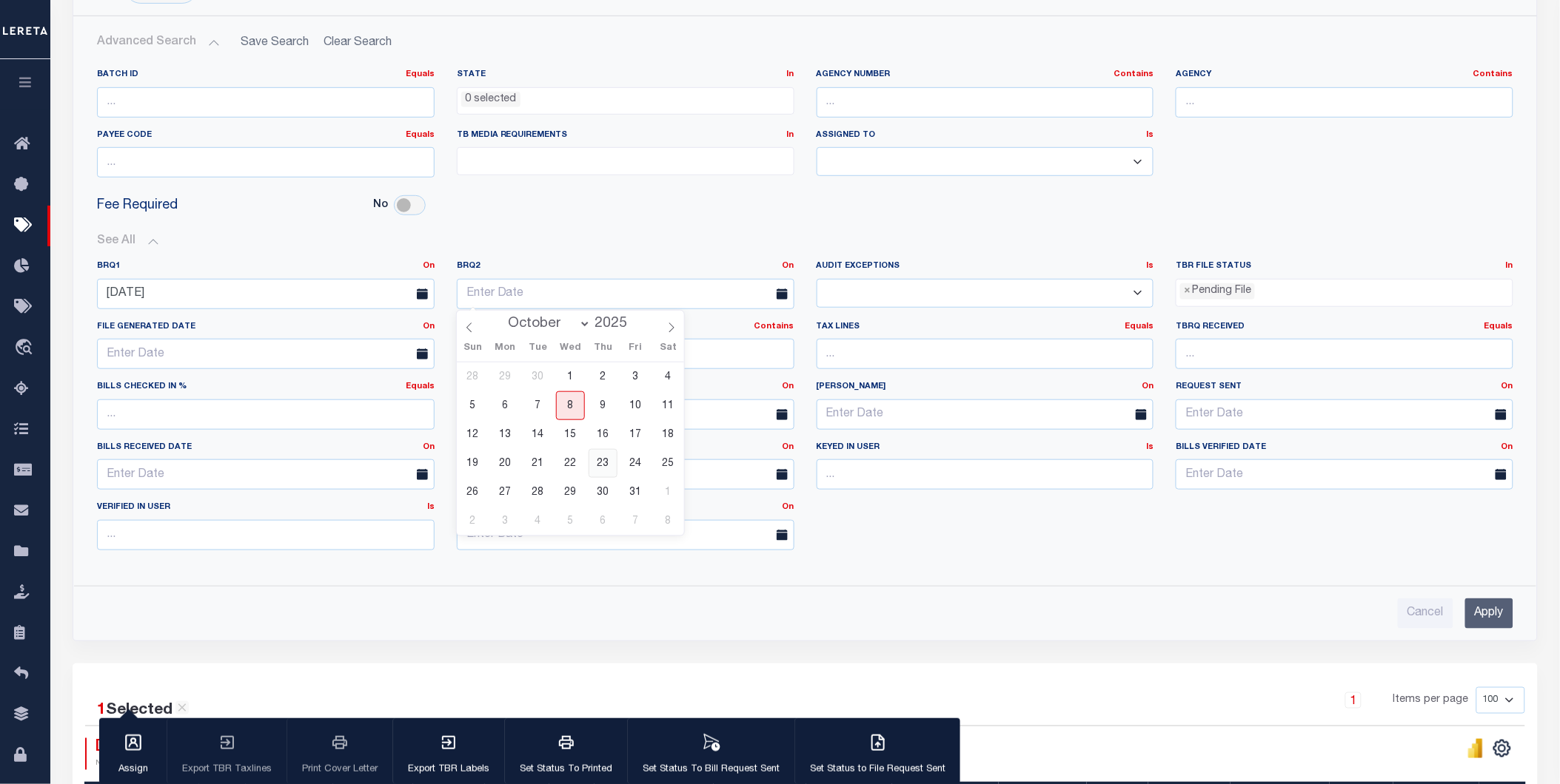
click at [604, 454] on span "23" at bounding box center [603, 463] width 29 height 29
type input "10-23-2025"
click at [1499, 628] on input "Apply" at bounding box center [1489, 613] width 48 height 30
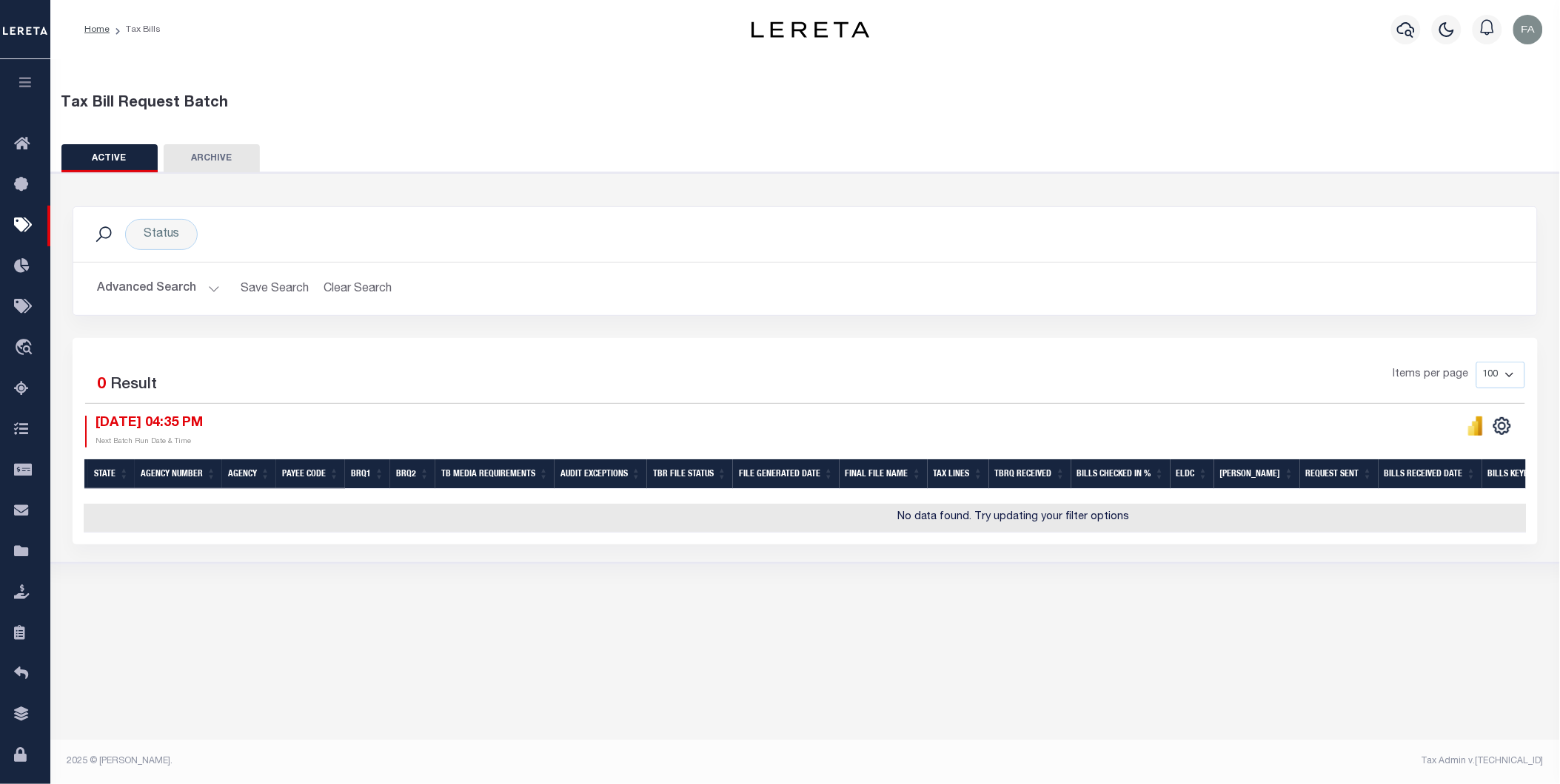
scroll to position [0, 0]
click at [165, 302] on button "Advanced Search" at bounding box center [158, 288] width 123 height 29
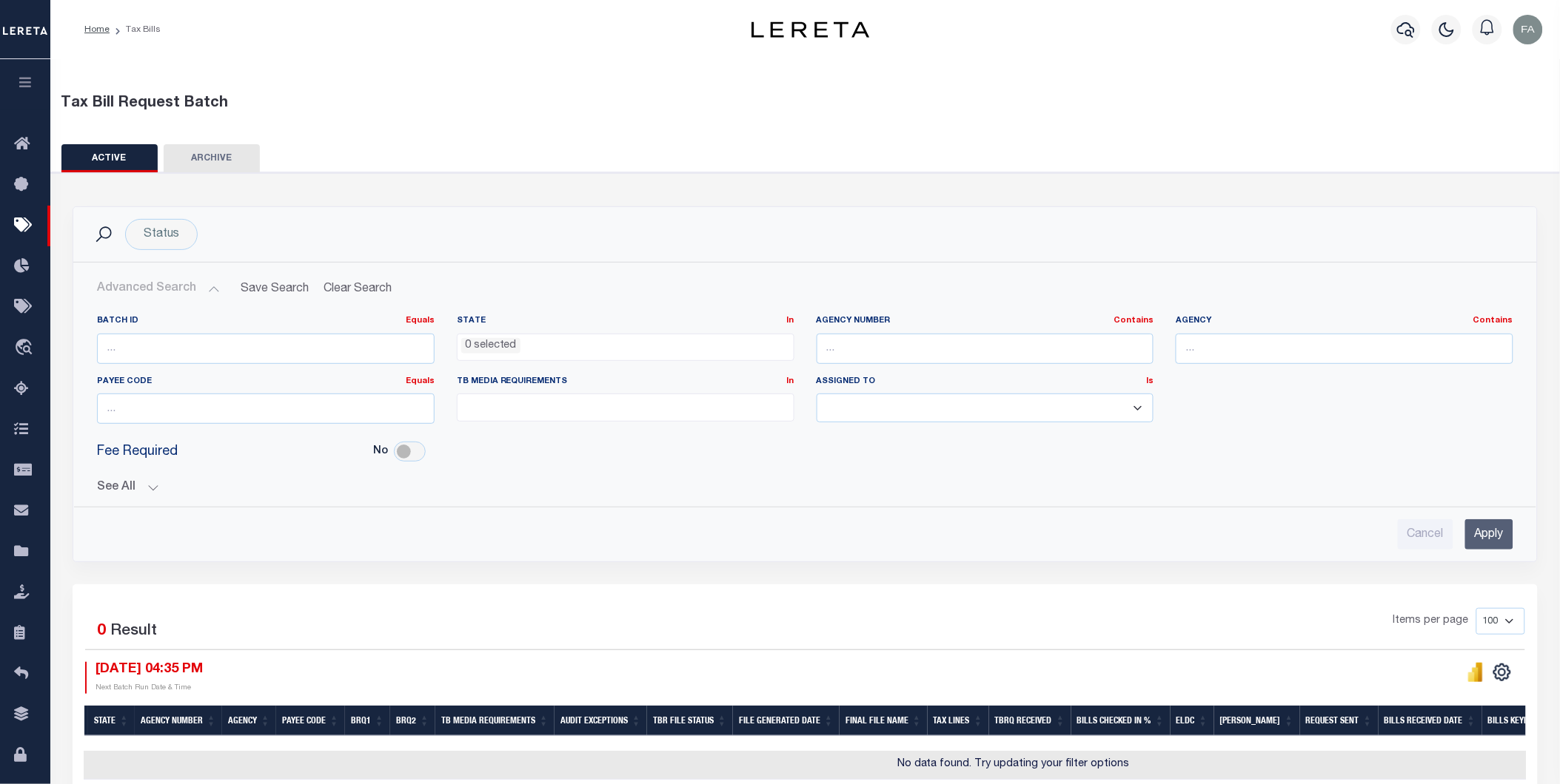
click at [138, 497] on div "Batch ID Equals Equals Is Not Equal To Is Greater Than Is Less Than State In In…" at bounding box center [804, 426] width 1440 height 246
click at [148, 496] on div "Batch ID Equals Equals Is Not Equal To Is Greater Than Is Less Than State In In…" at bounding box center [804, 426] width 1440 height 246
click at [150, 487] on button "See All" at bounding box center [804, 488] width 1416 height 14
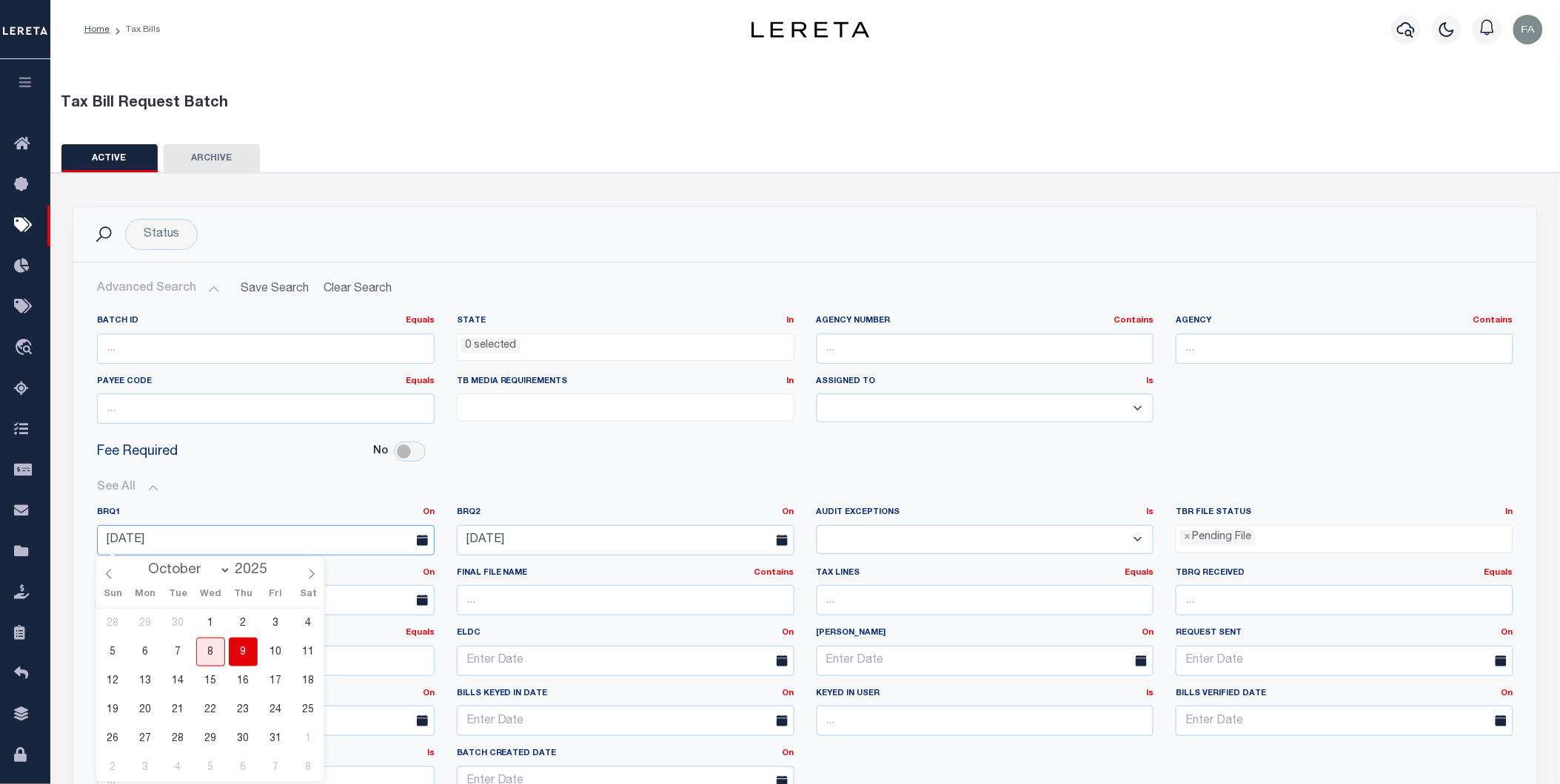
click at [319, 533] on input "10-09-2025" at bounding box center [265, 541] width 337 height 30
click at [538, 500] on div "BRQ1 On On After Before Between BRQ2 On On After Before Is Is" at bounding box center [804, 657] width 1438 height 325
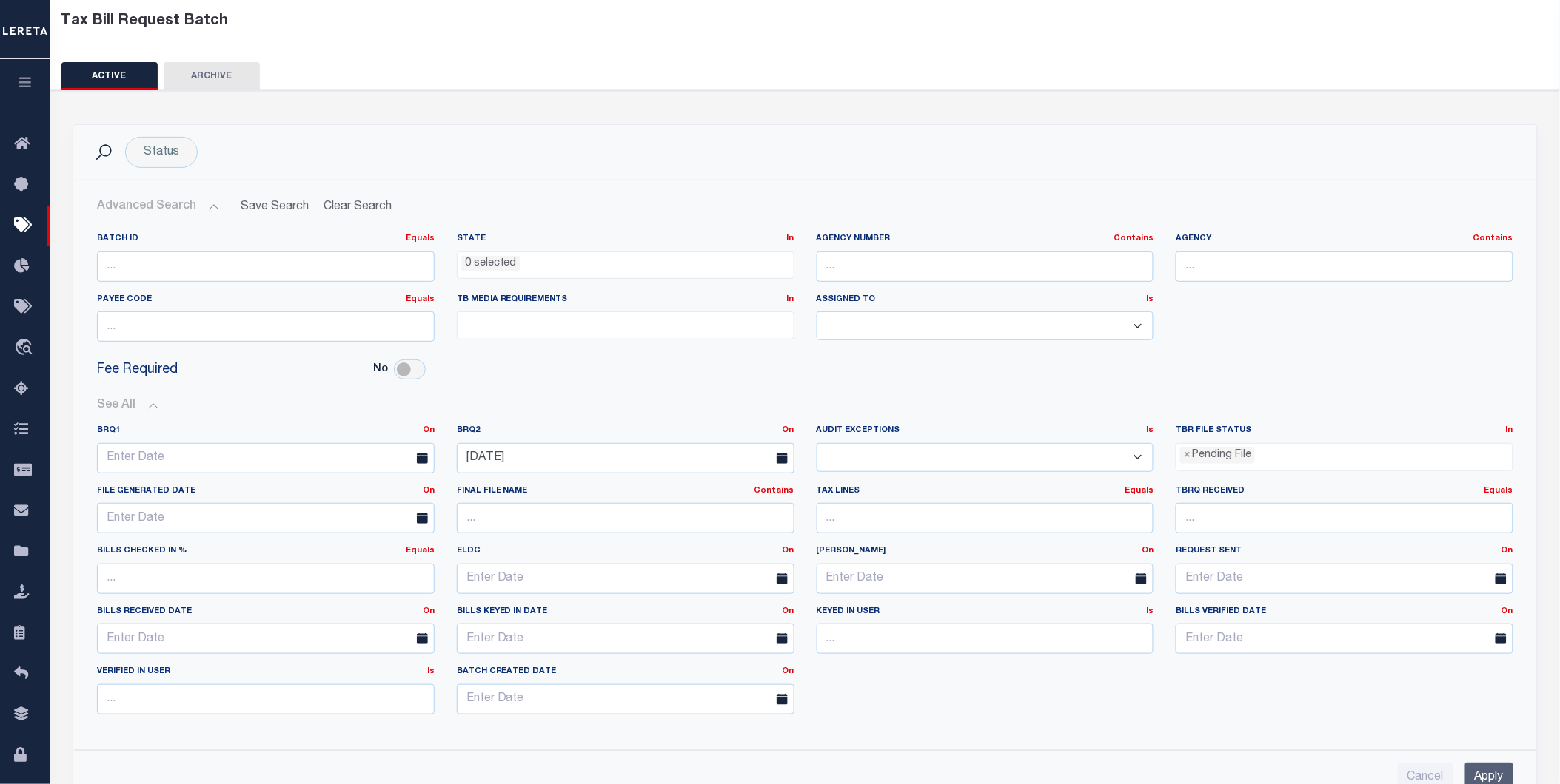
scroll to position [165, 0]
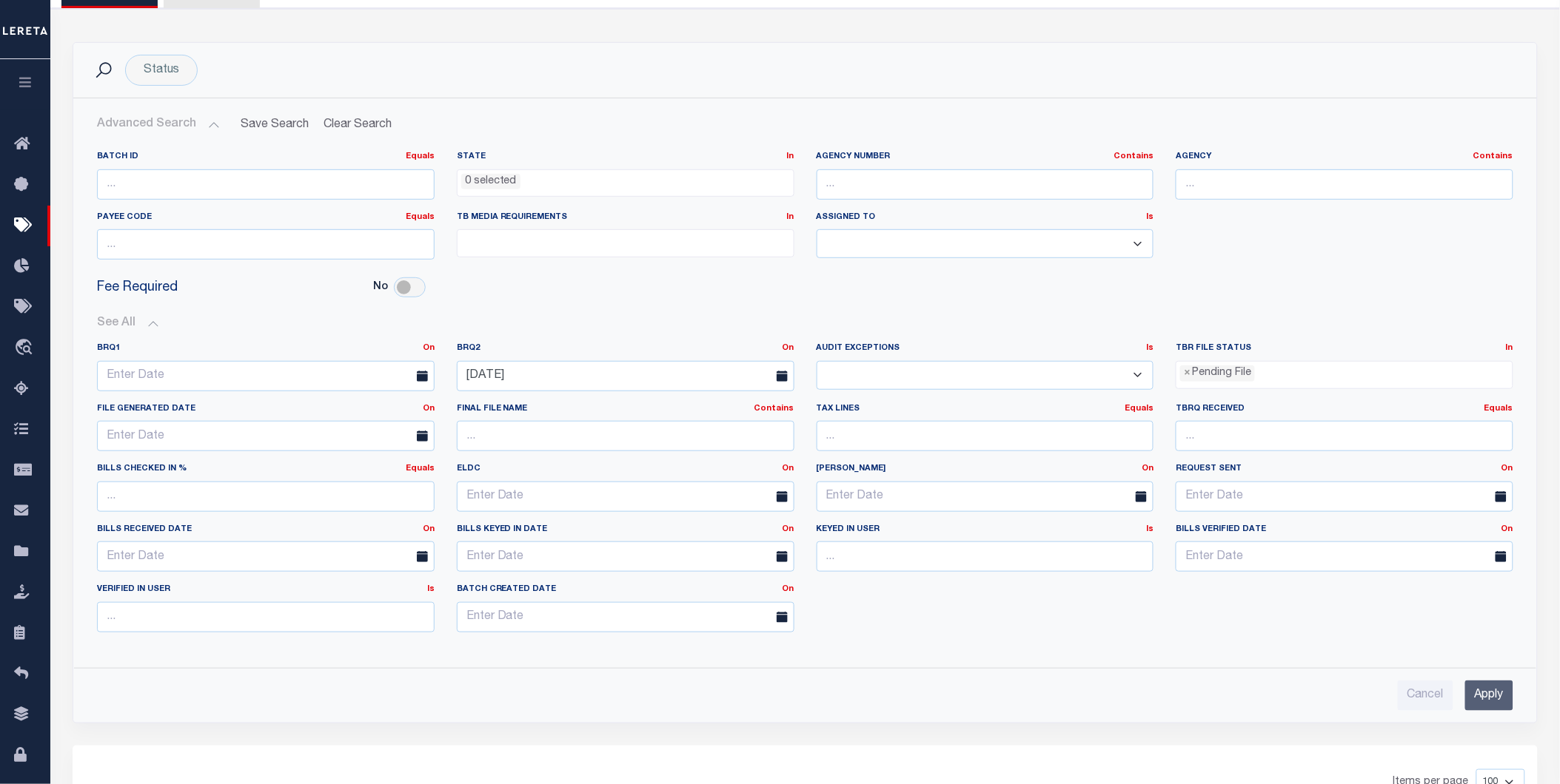
click at [1499, 709] on input "Apply" at bounding box center [1489, 695] width 48 height 30
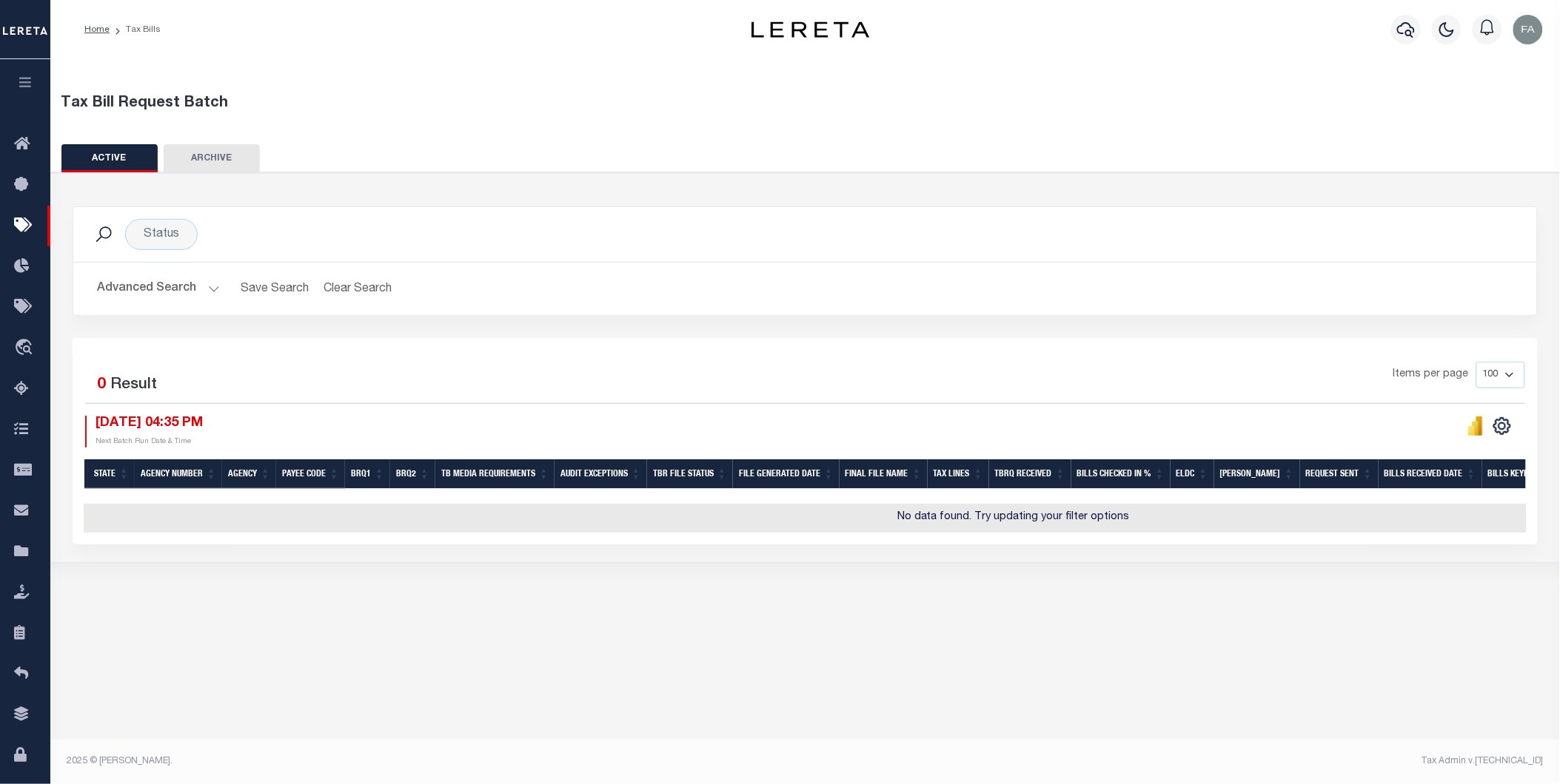
scroll to position [0, 0]
click at [136, 291] on button "Advanced Search" at bounding box center [158, 288] width 123 height 29
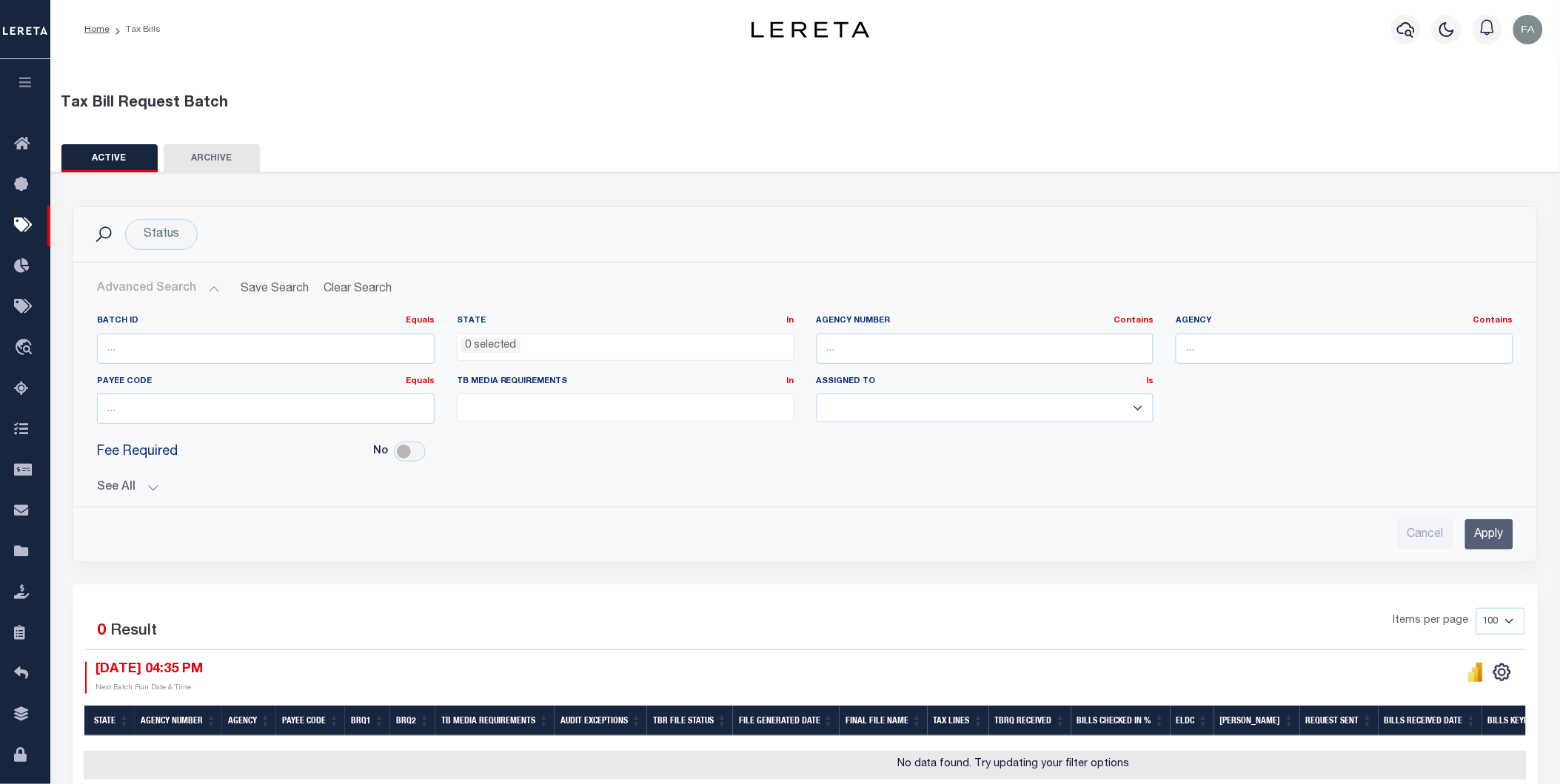
click at [129, 486] on button "See All" at bounding box center [804, 488] width 1416 height 14
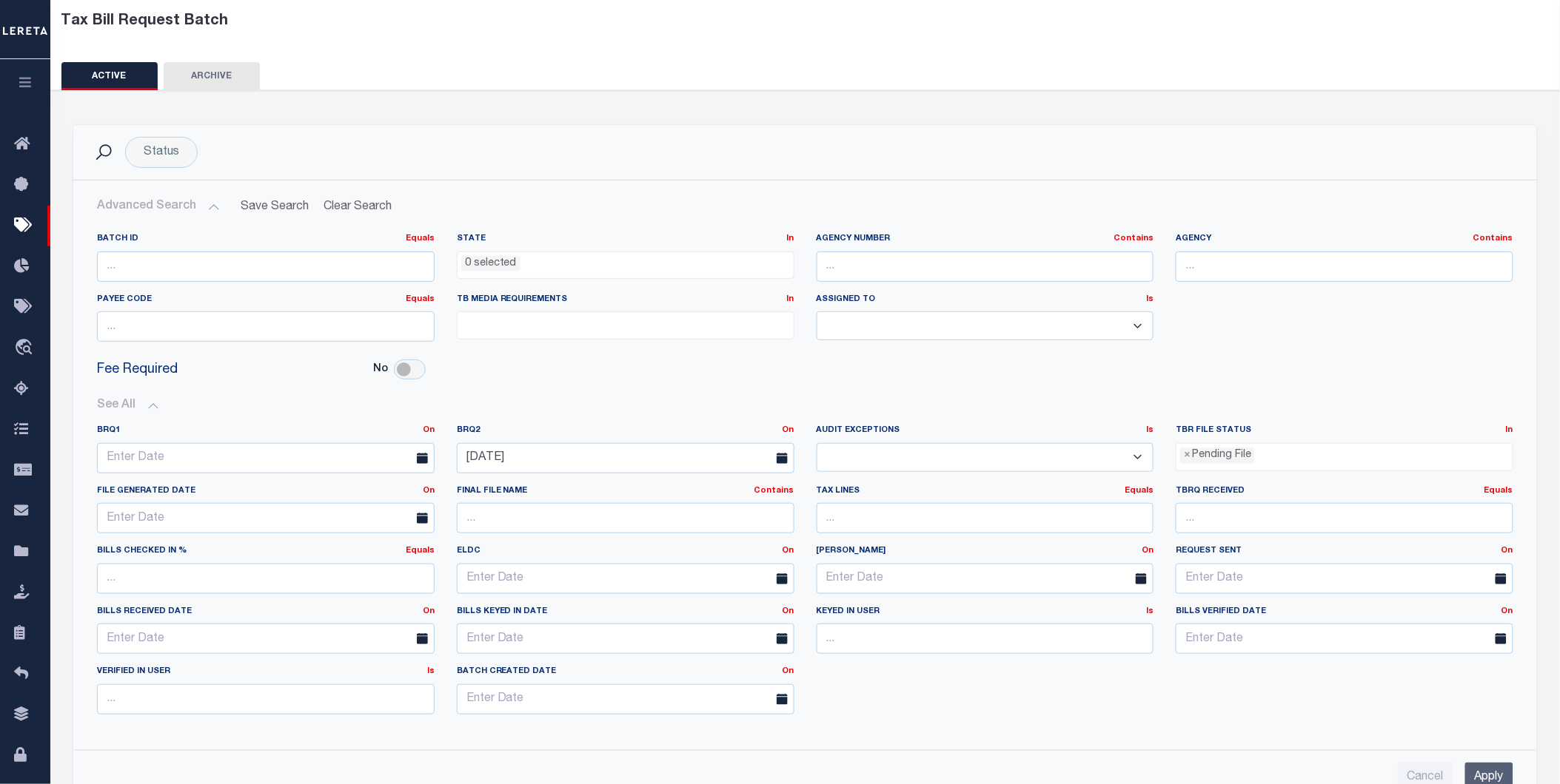
scroll to position [165, 0]
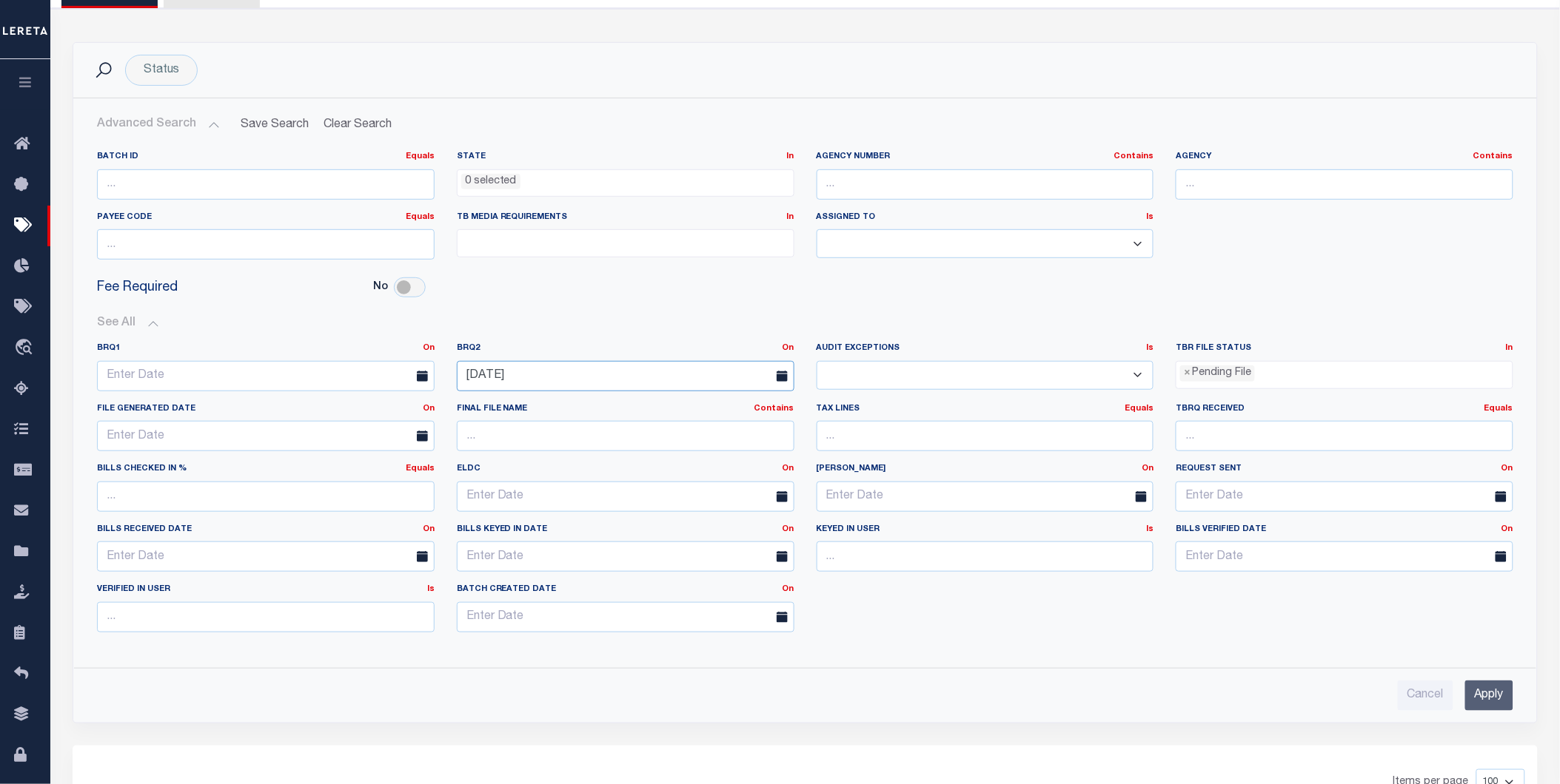
click at [603, 380] on input "10-23-2025" at bounding box center [626, 376] width 337 height 30
click at [601, 538] on span "23" at bounding box center [603, 546] width 29 height 29
click at [581, 380] on input "10-23-2025" at bounding box center [626, 376] width 337 height 30
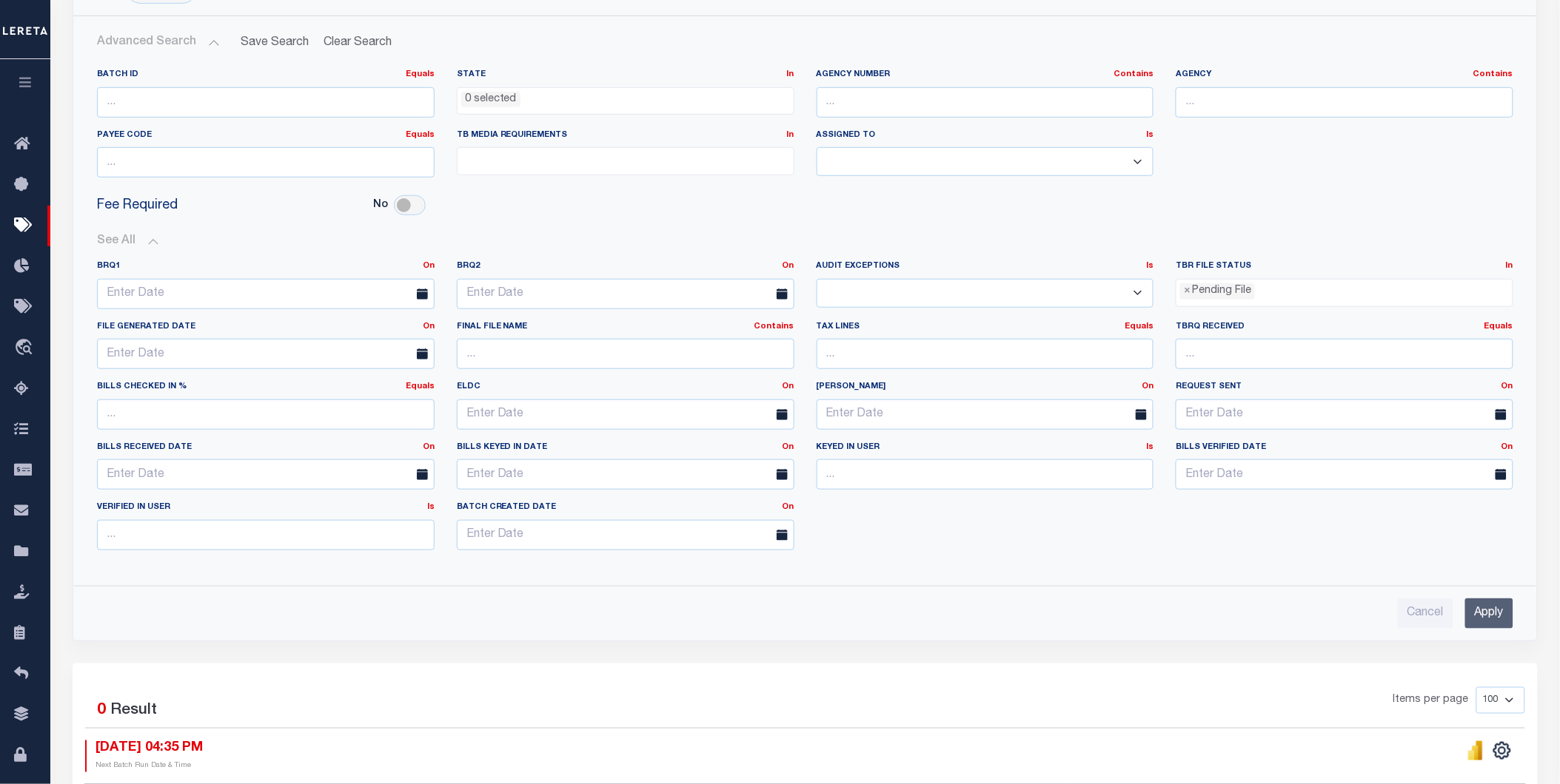
click at [1489, 625] on input "Apply" at bounding box center [1489, 613] width 48 height 30
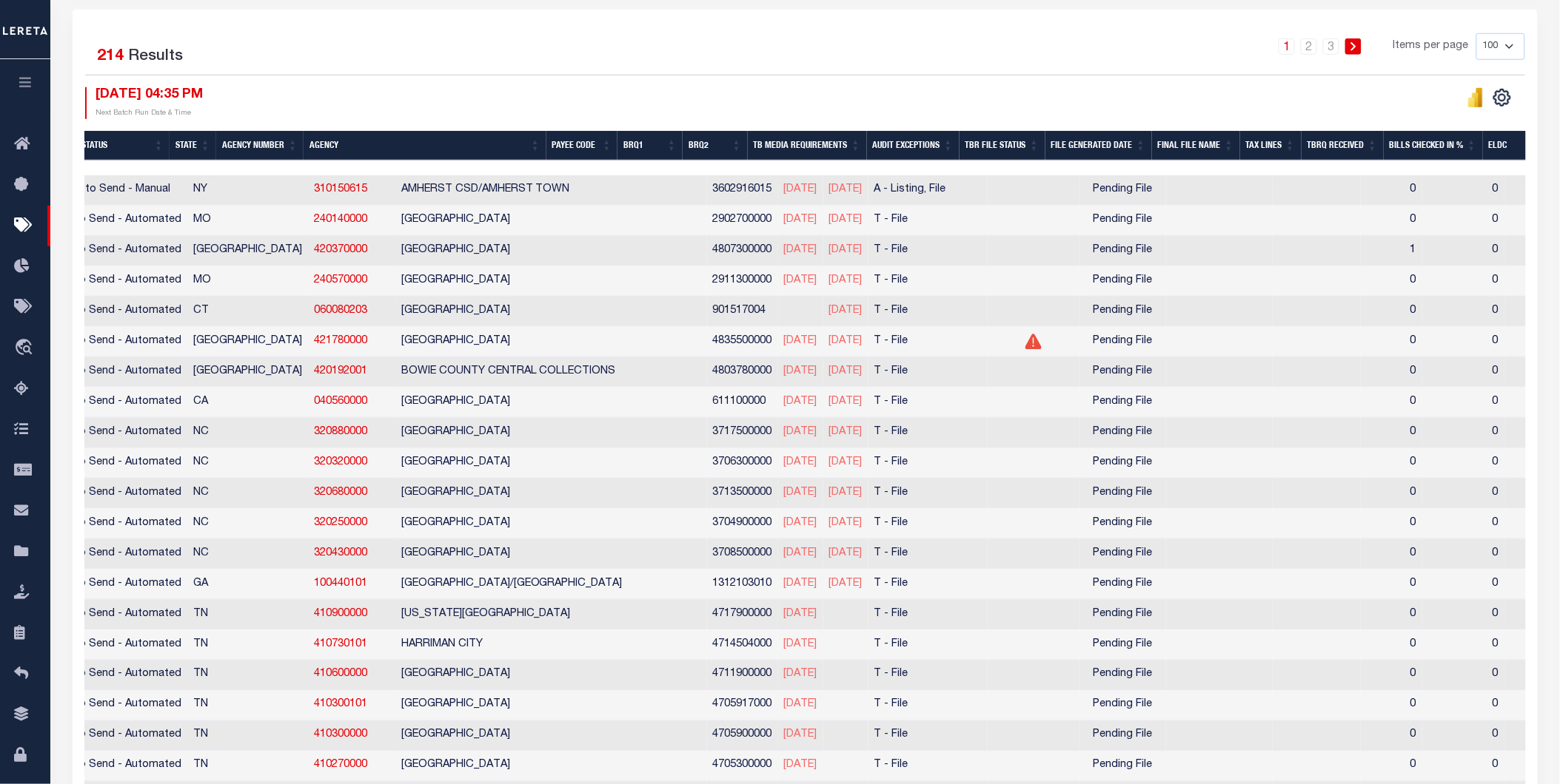
scroll to position [411, 0]
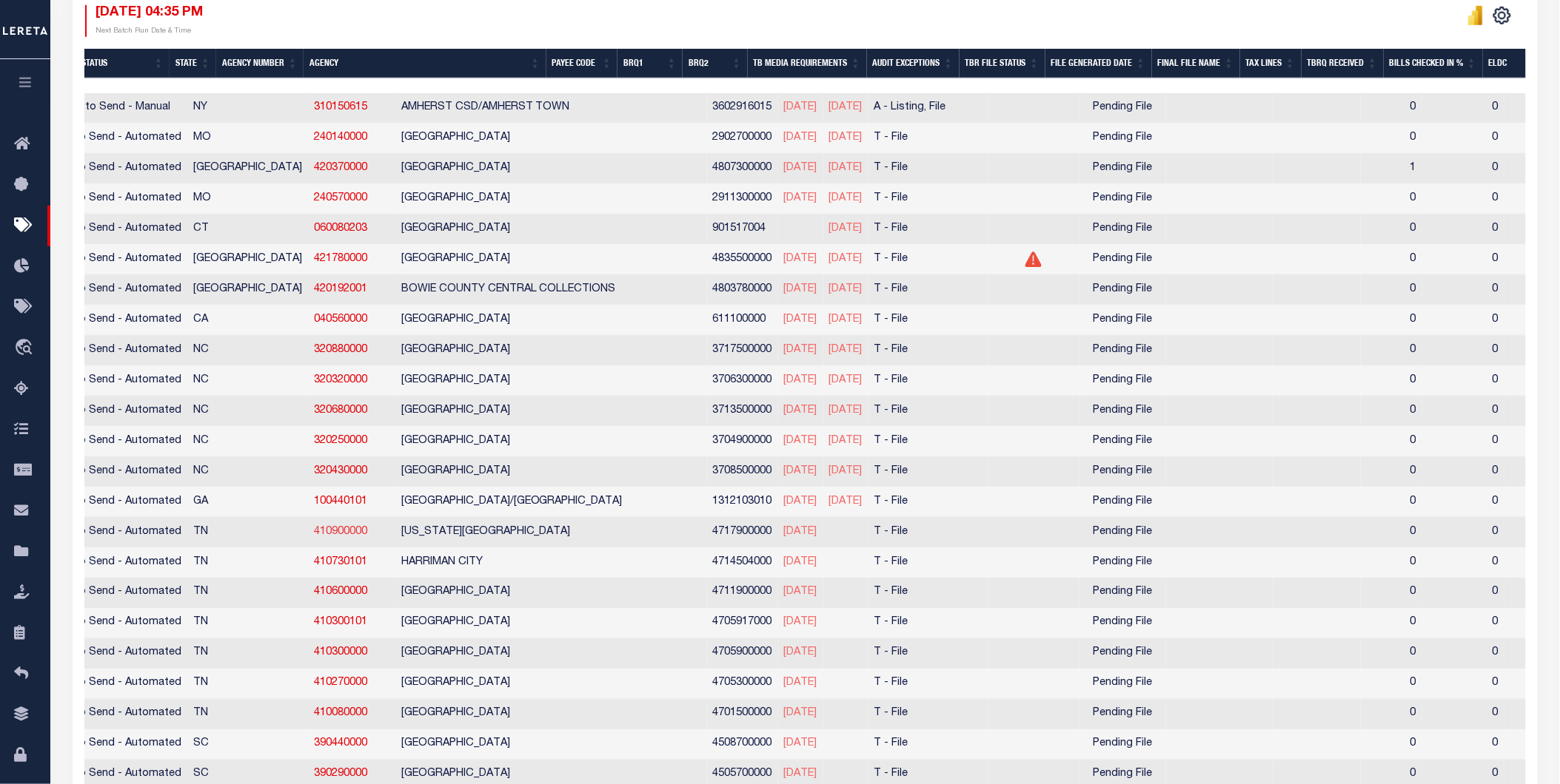
click at [313, 535] on link "410900000" at bounding box center [339, 532] width 53 height 10
checkbox input "true"
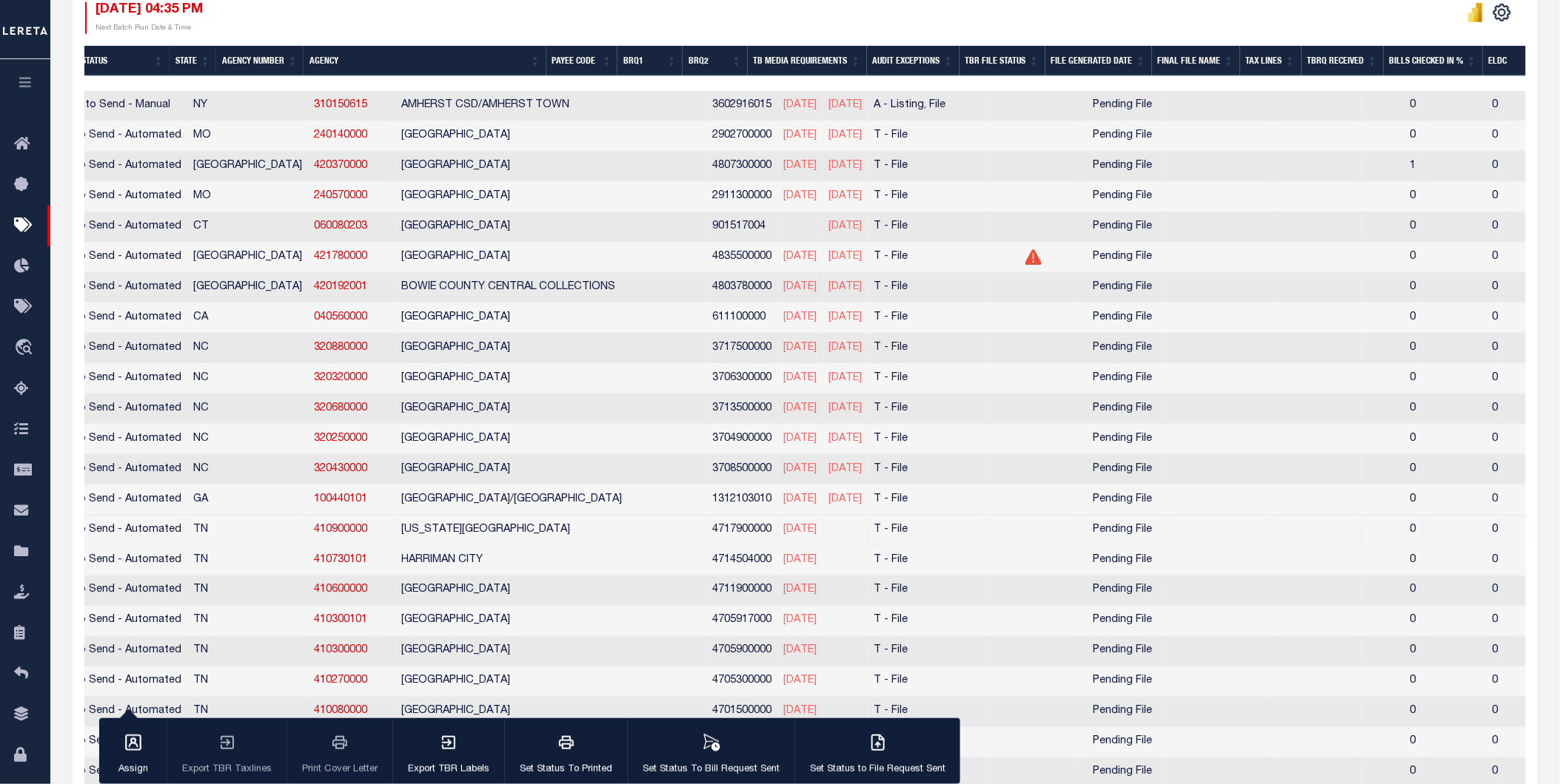
scroll to position [408, 0]
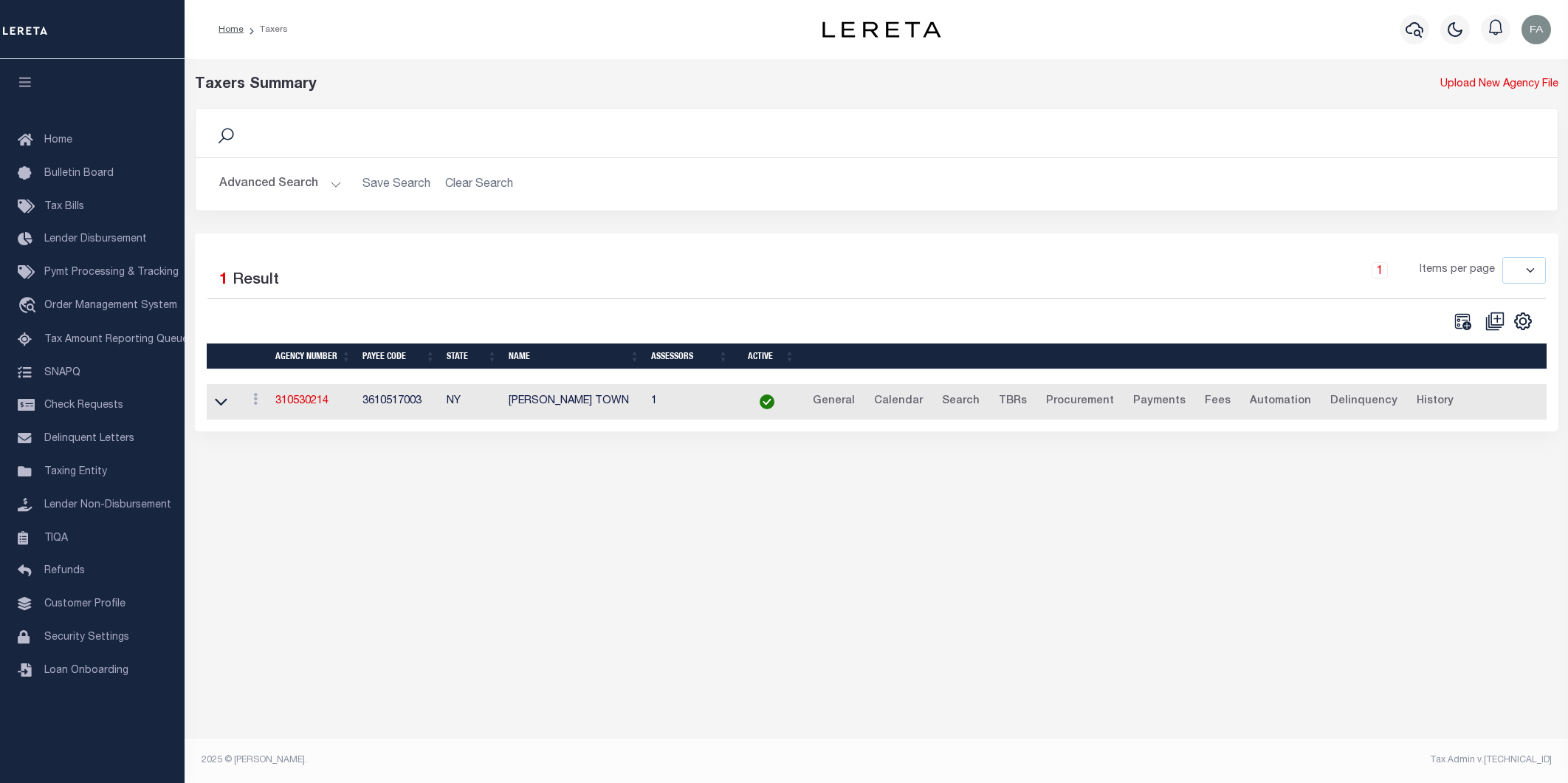
select select
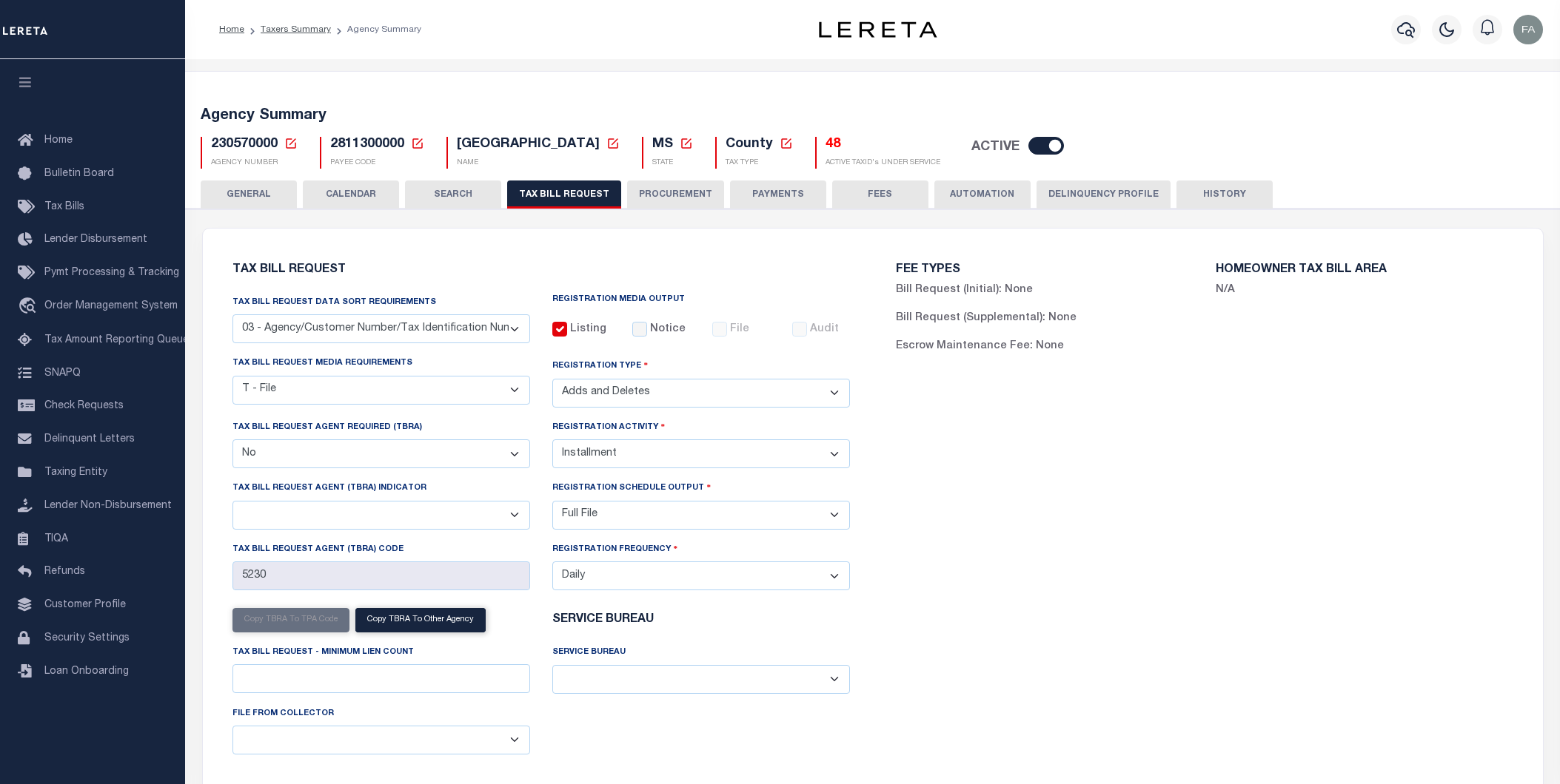
select select "27"
select select "22"
select select "2"
select select "false"
select select "2"
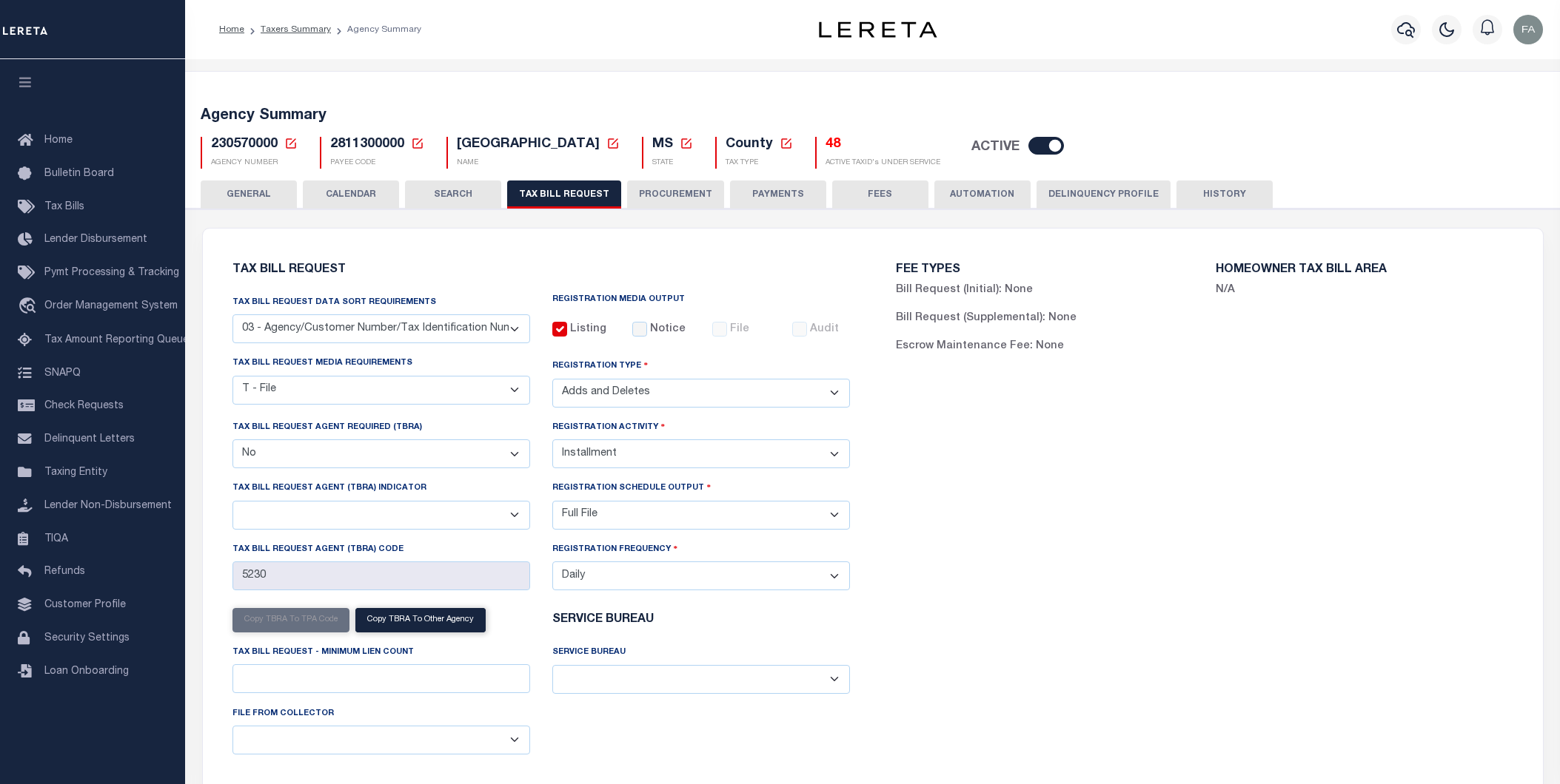
select select "1"
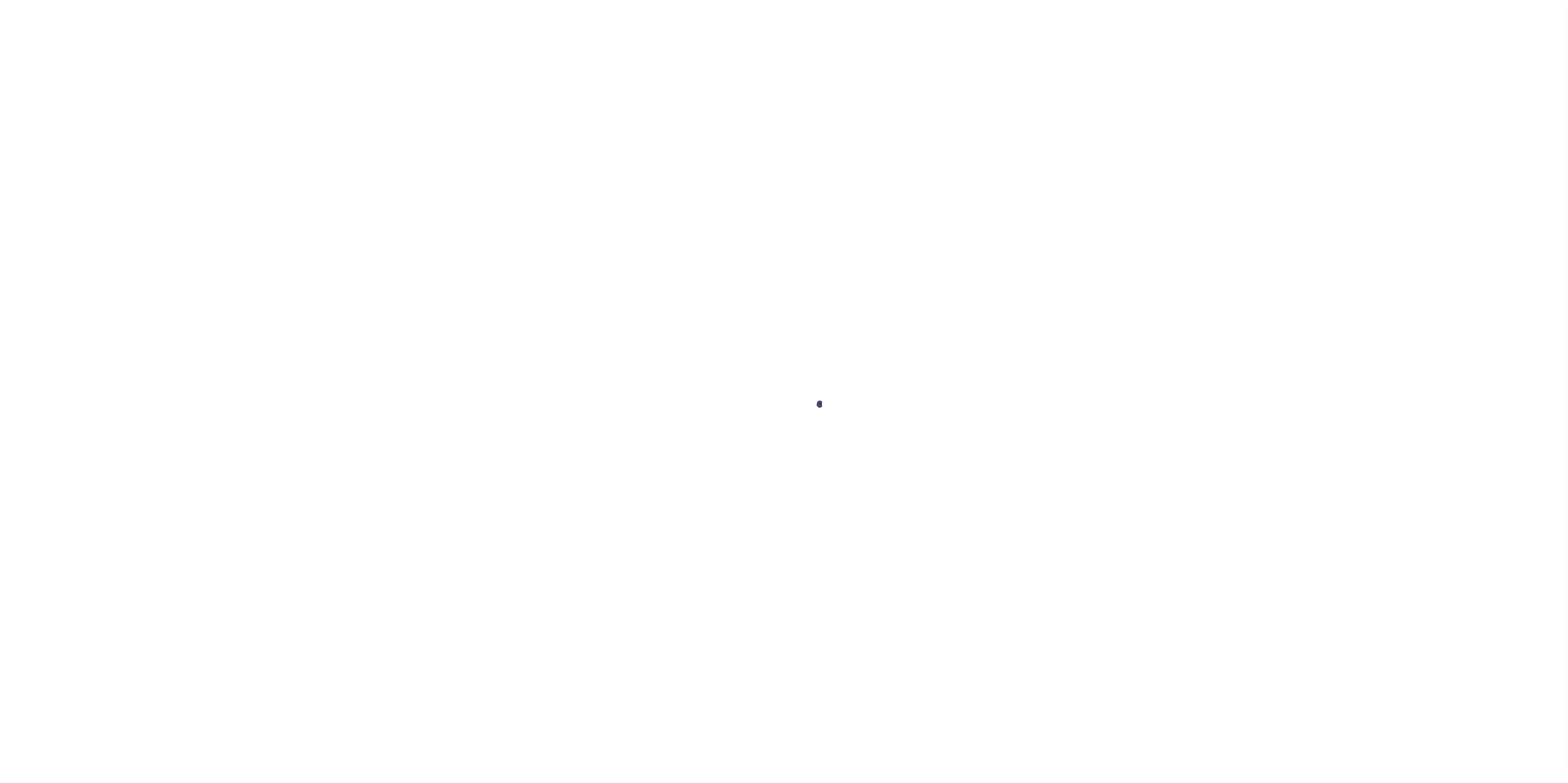
select select
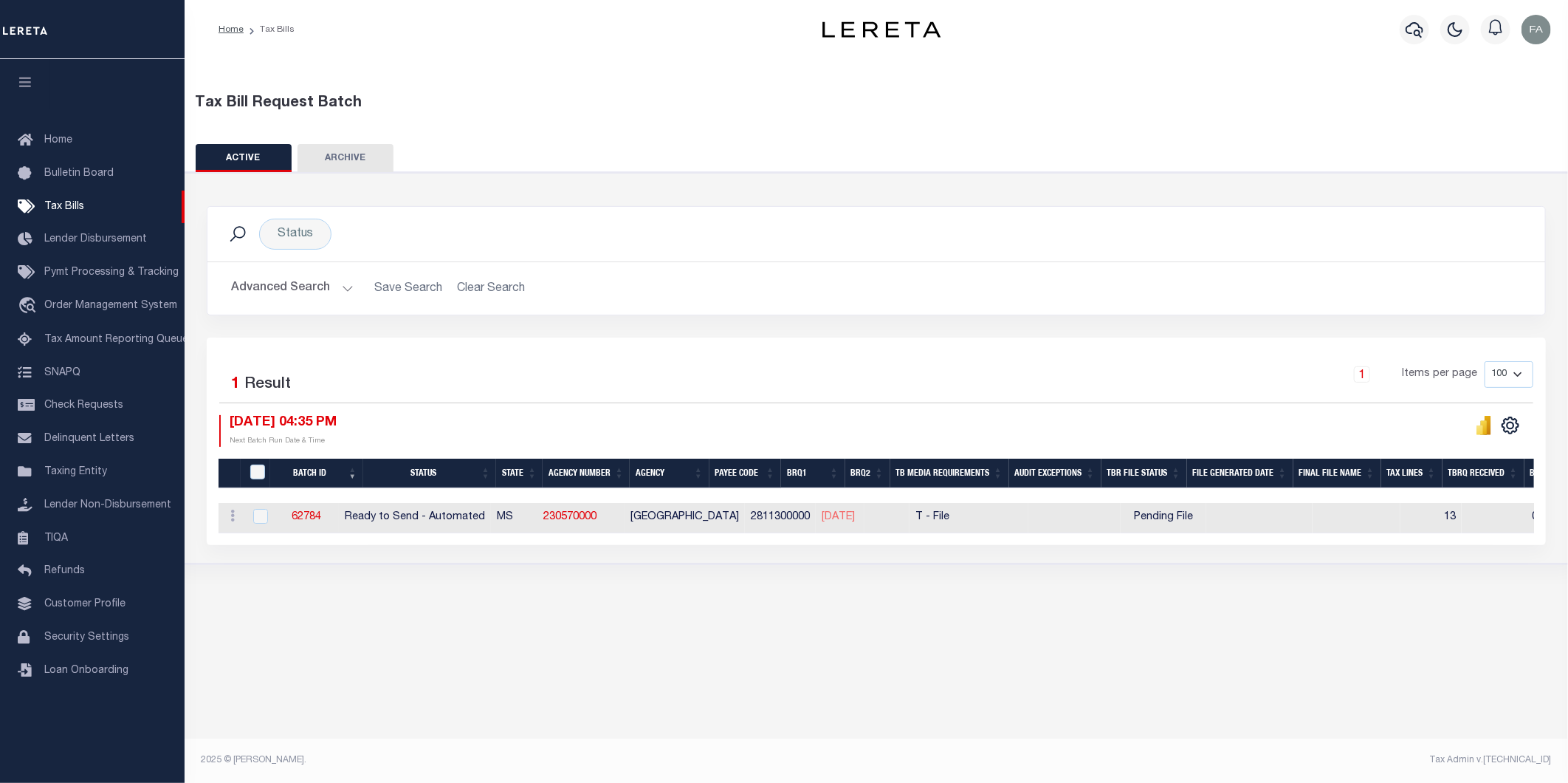
click at [334, 276] on button "Advanced Search" at bounding box center [292, 288] width 122 height 29
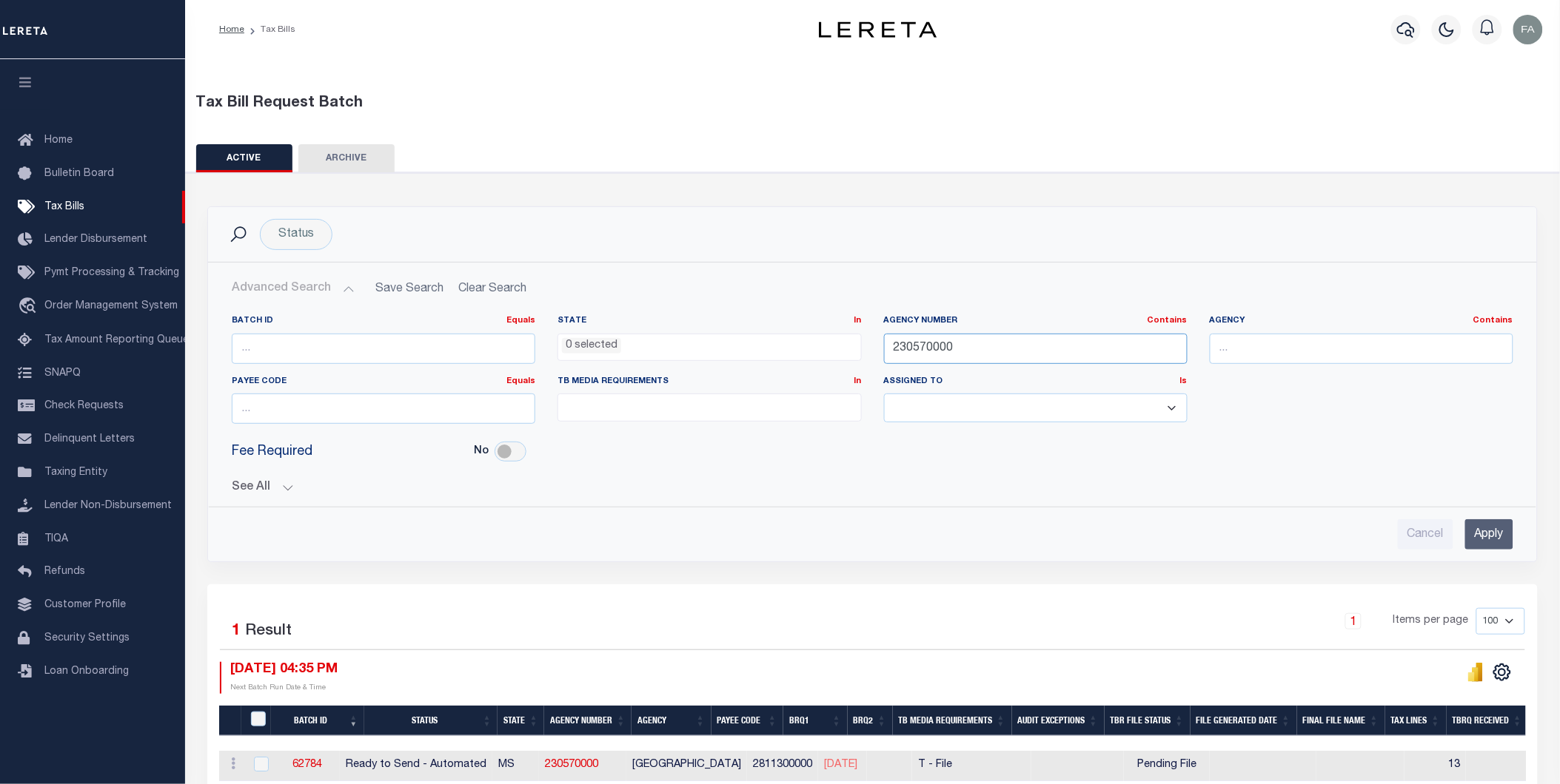
click at [1001, 345] on input "230570000" at bounding box center [1036, 349] width 303 height 30
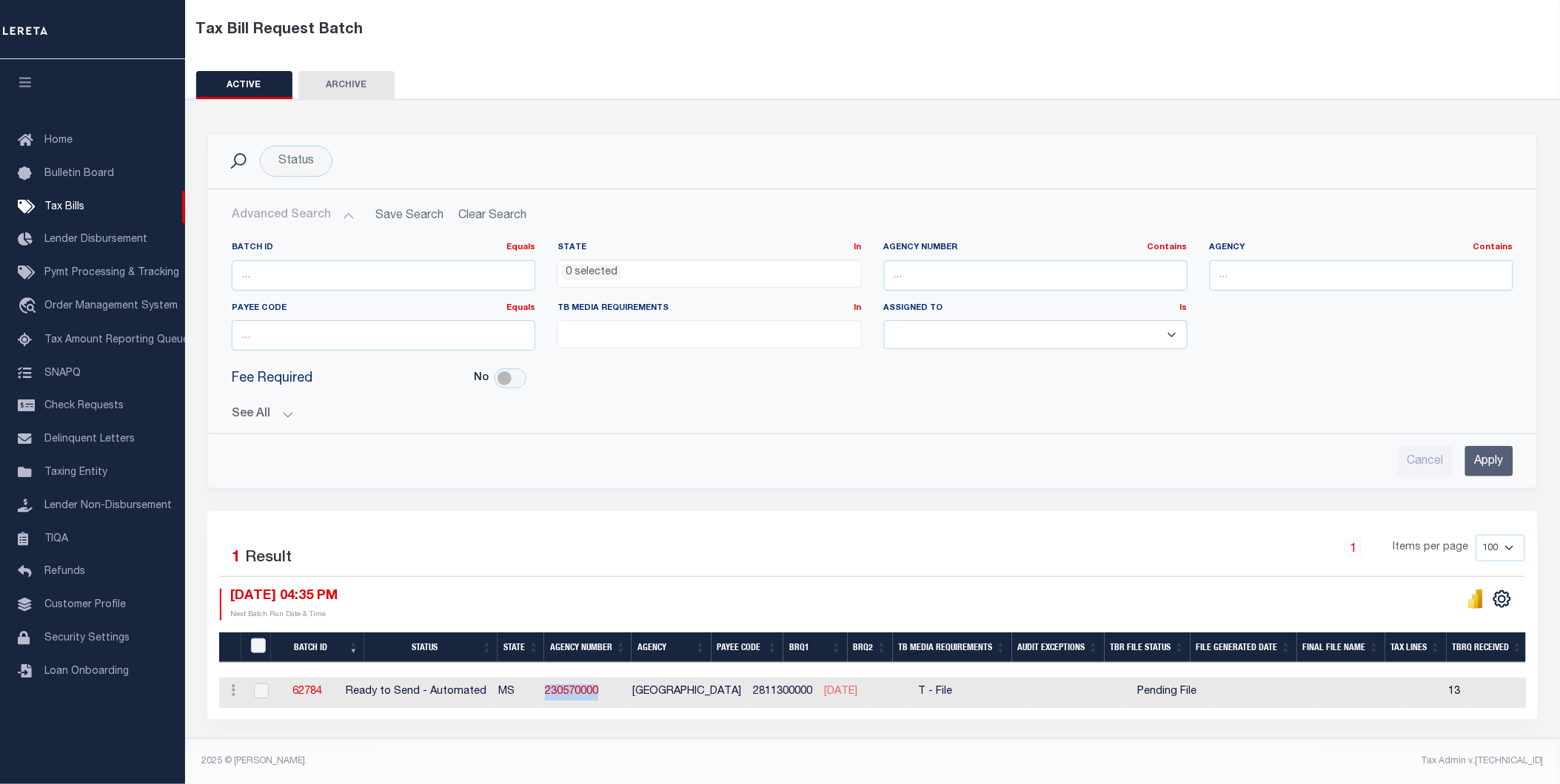
drag, startPoint x: 566, startPoint y: 680, endPoint x: 649, endPoint y: 684, distance: 83.1
click at [649, 684] on tr "ACTIONS Delete 62784 Ready to Send - Automated MS 230570000 PIKE COUNTY 2811300…" at bounding box center [1404, 692] width 2370 height 30
copy tr "230570000"
click at [1038, 268] on input "text" at bounding box center [1036, 275] width 303 height 30
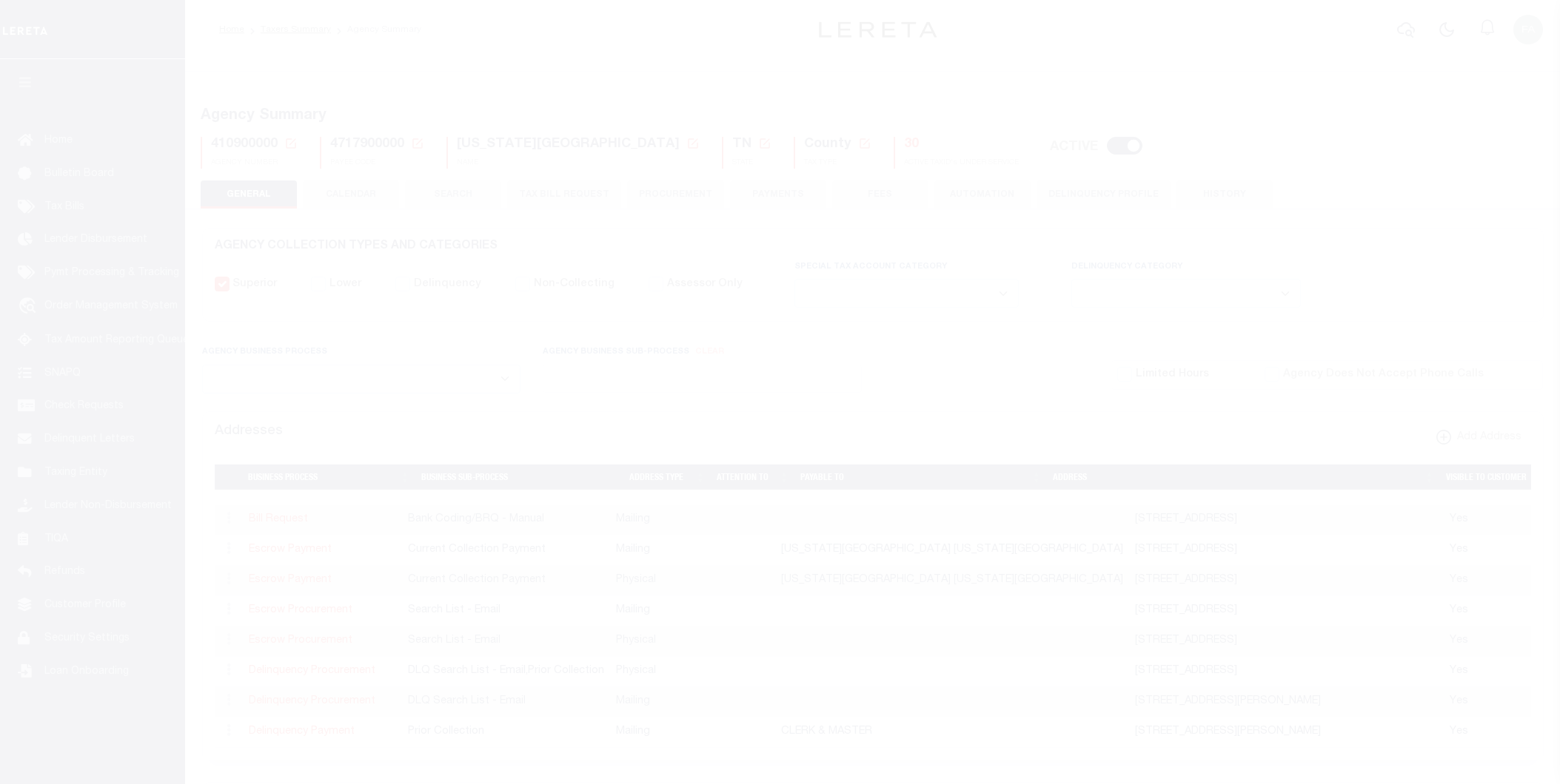
select select
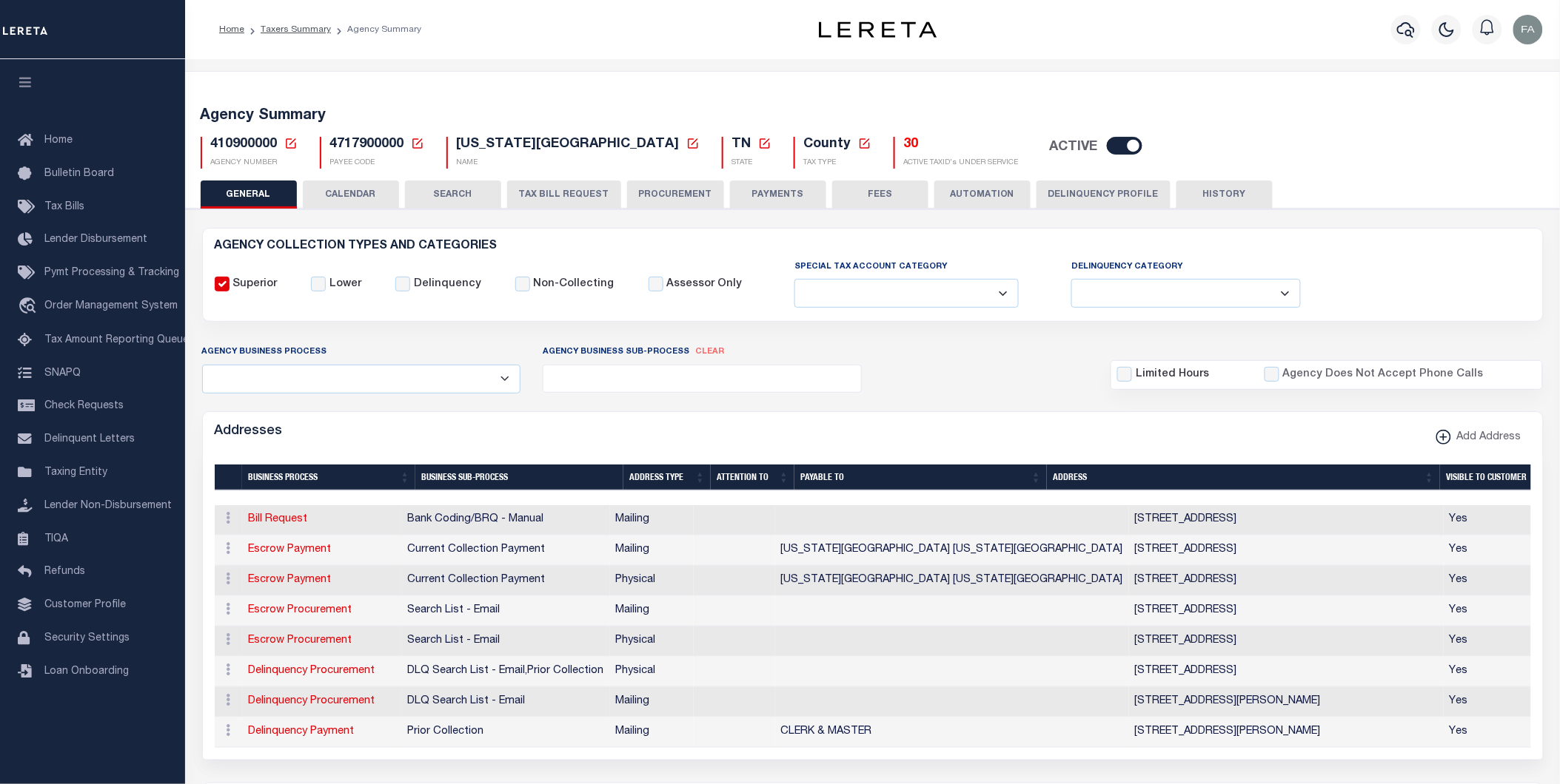
click at [379, 201] on button "CALENDAR" at bounding box center [350, 195] width 96 height 28
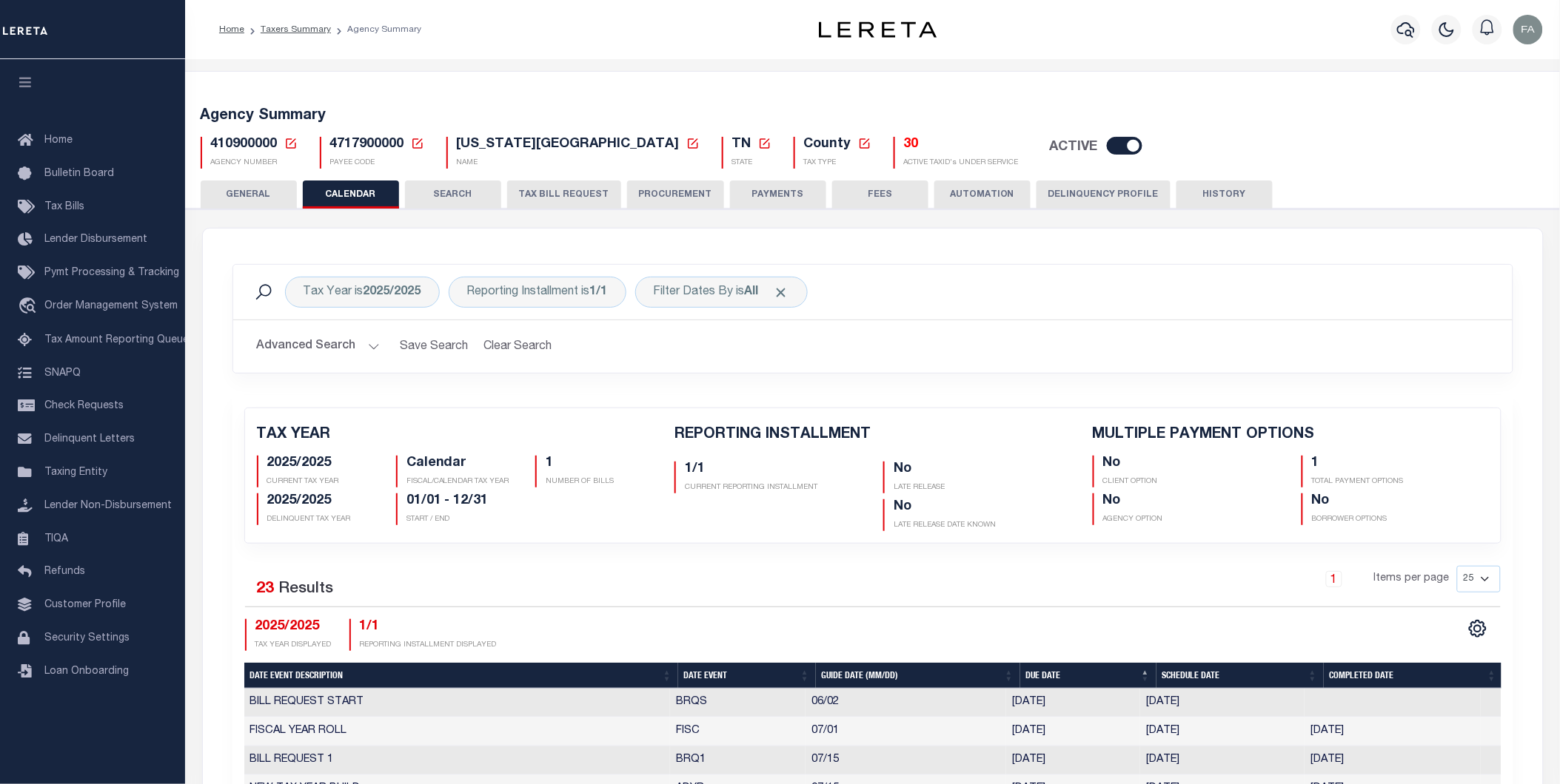
checkbox input "false"
type input "1"
click at [552, 198] on button "TAX BILL REQUEST" at bounding box center [564, 195] width 114 height 28
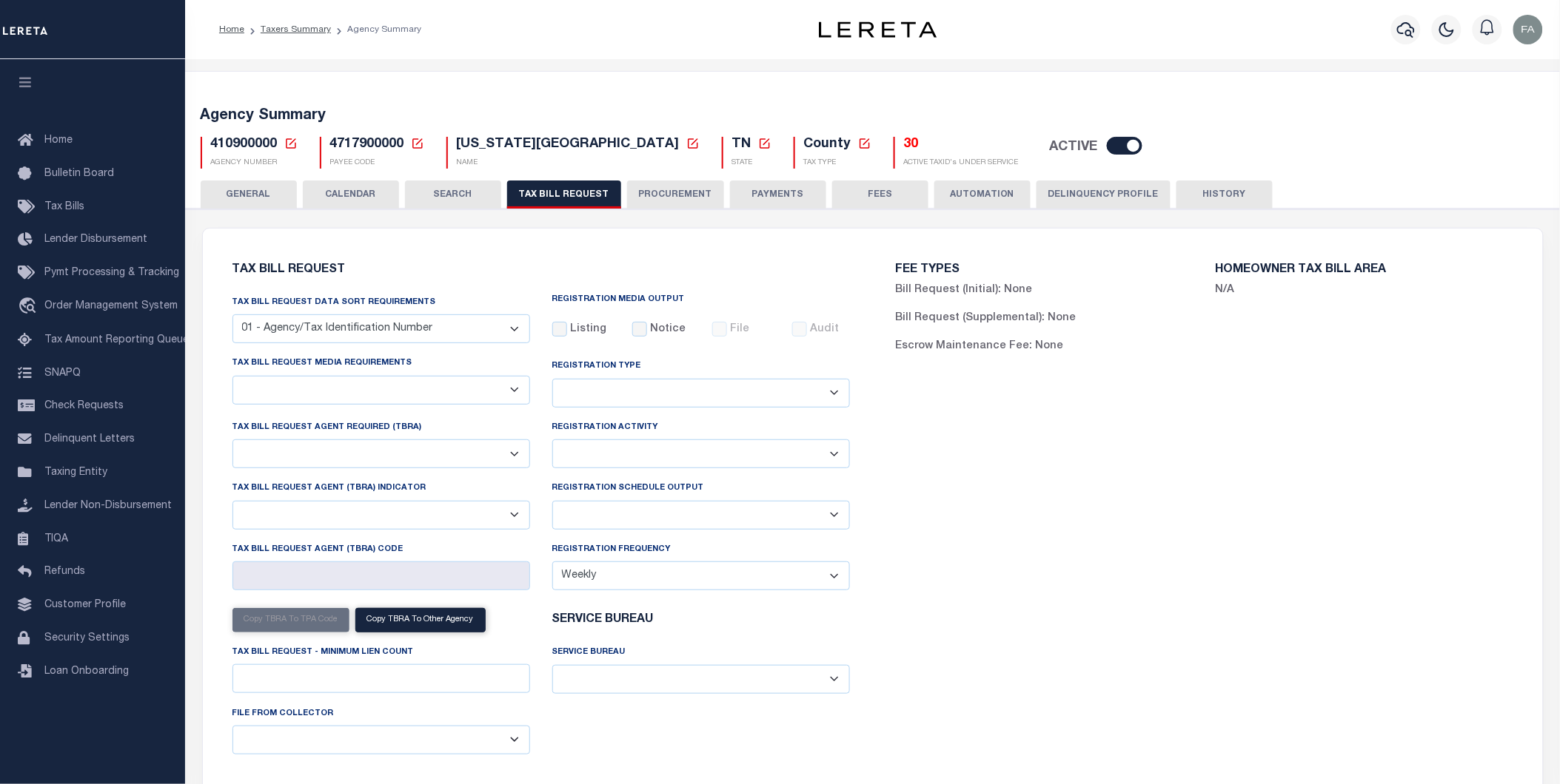
checkbox input "false"
select select "22"
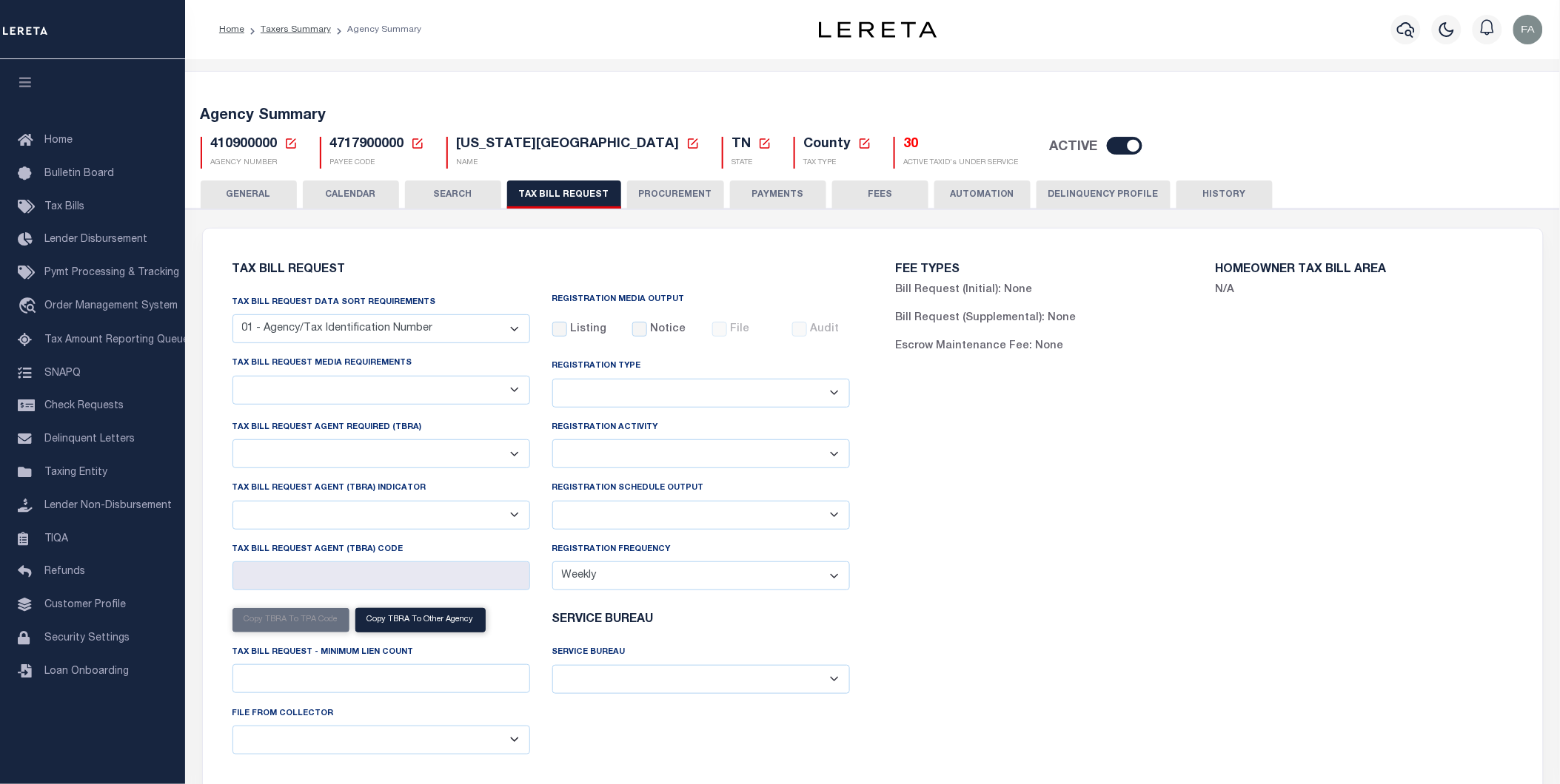
select select "false"
select select
click at [371, 182] on button "CALENDAR" at bounding box center [350, 195] width 96 height 28
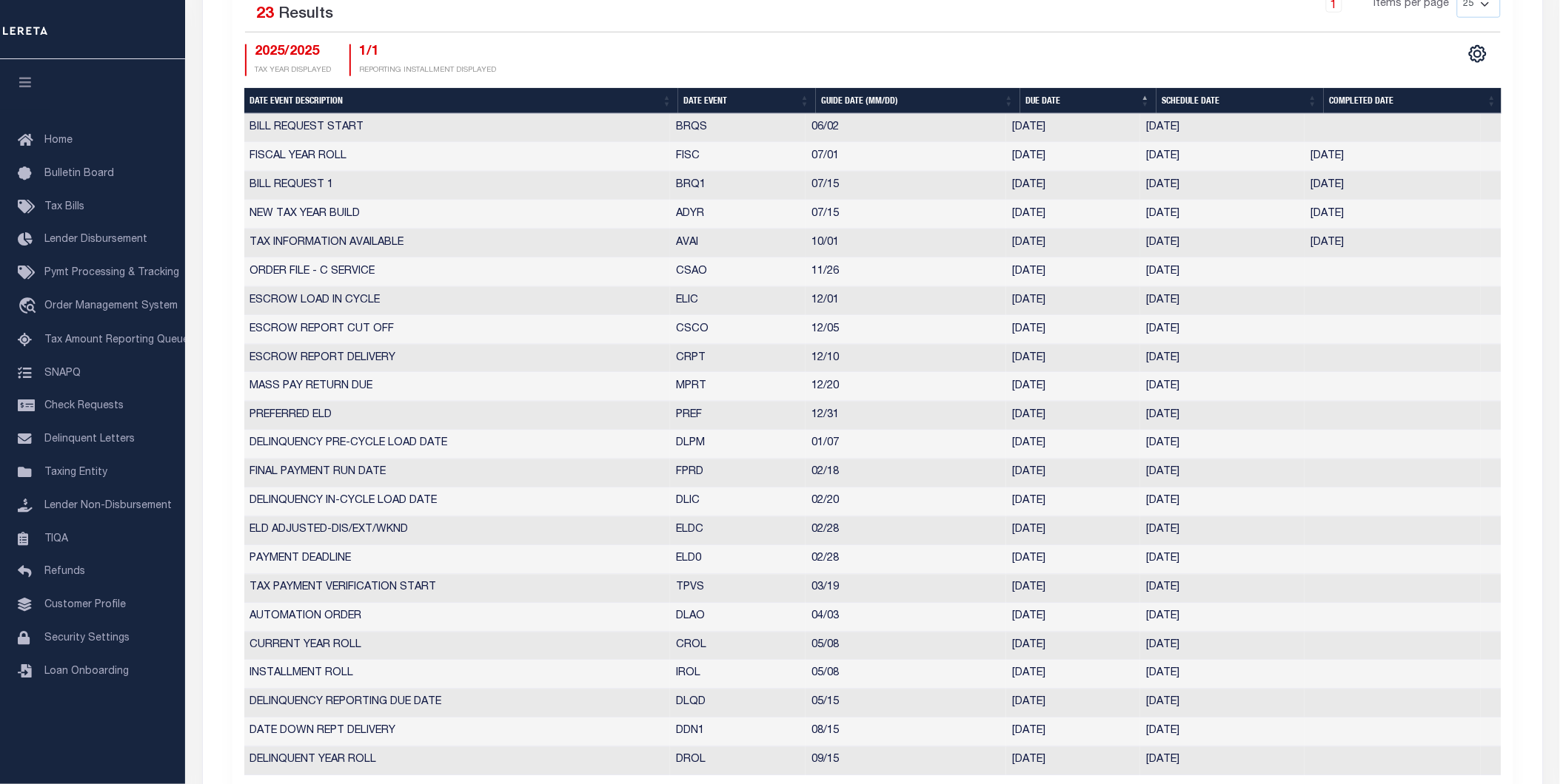
scroll to position [657, 0]
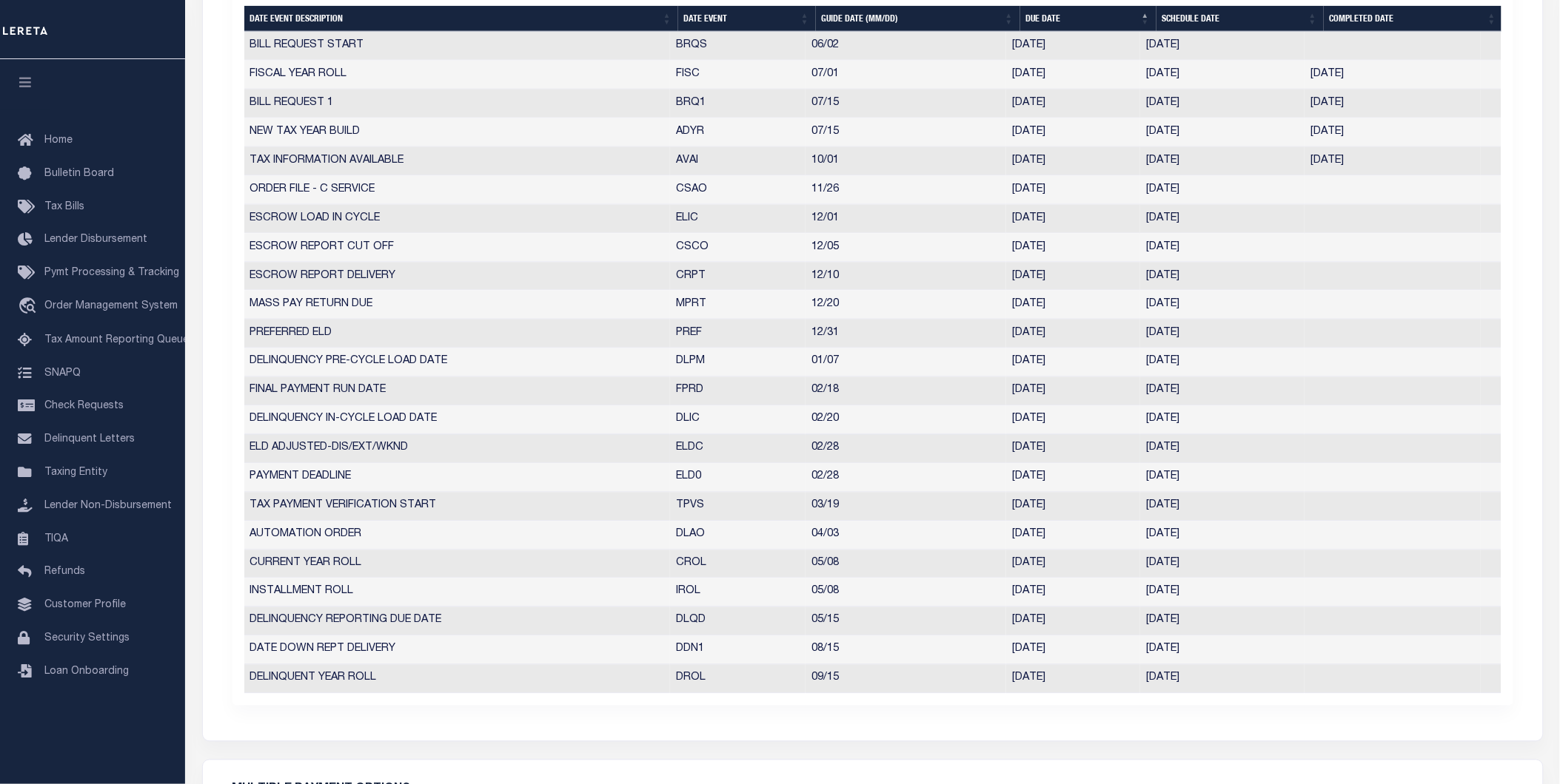
click at [890, 460] on td "02/28" at bounding box center [905, 449] width 201 height 29
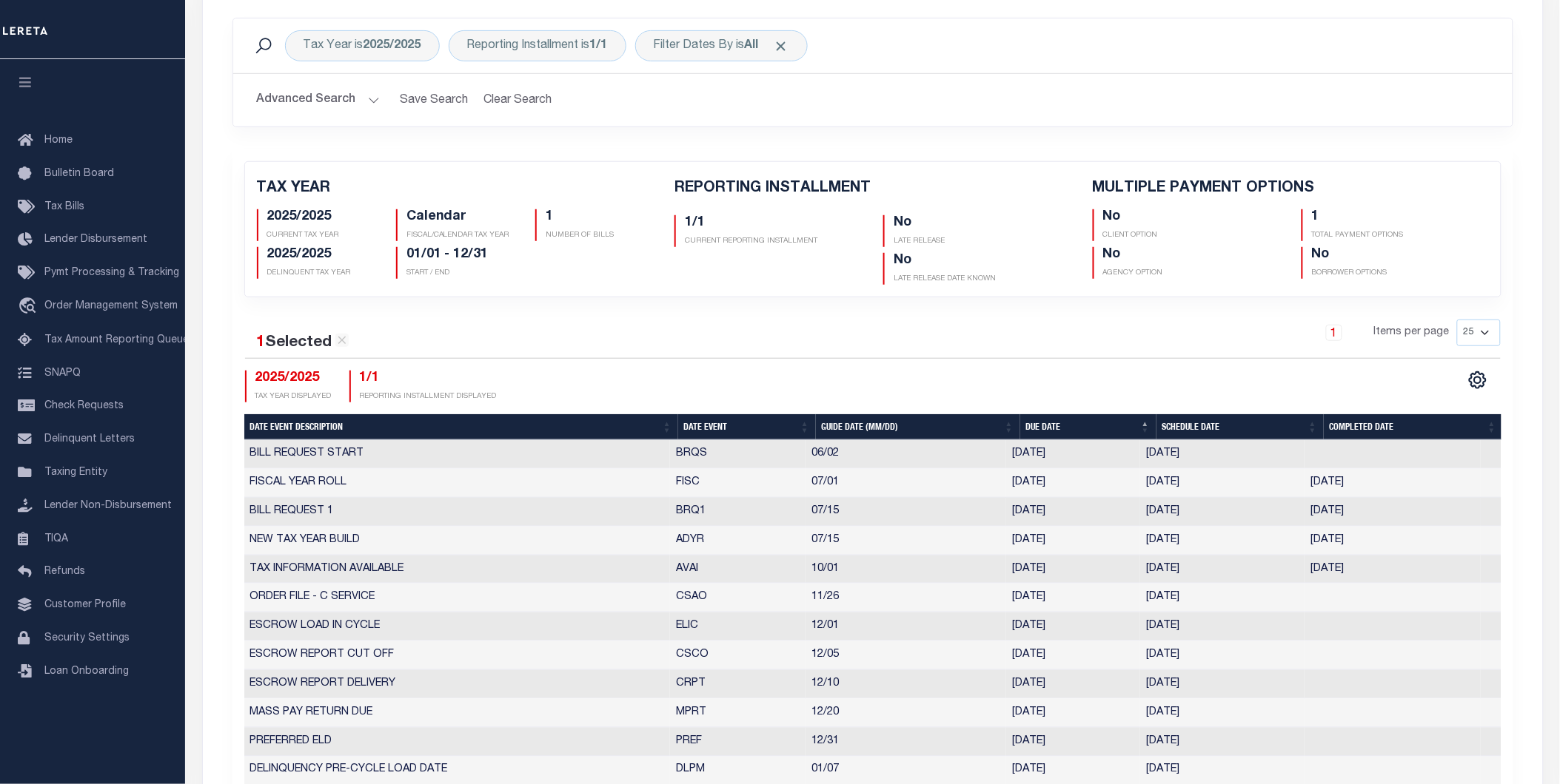
scroll to position [0, 0]
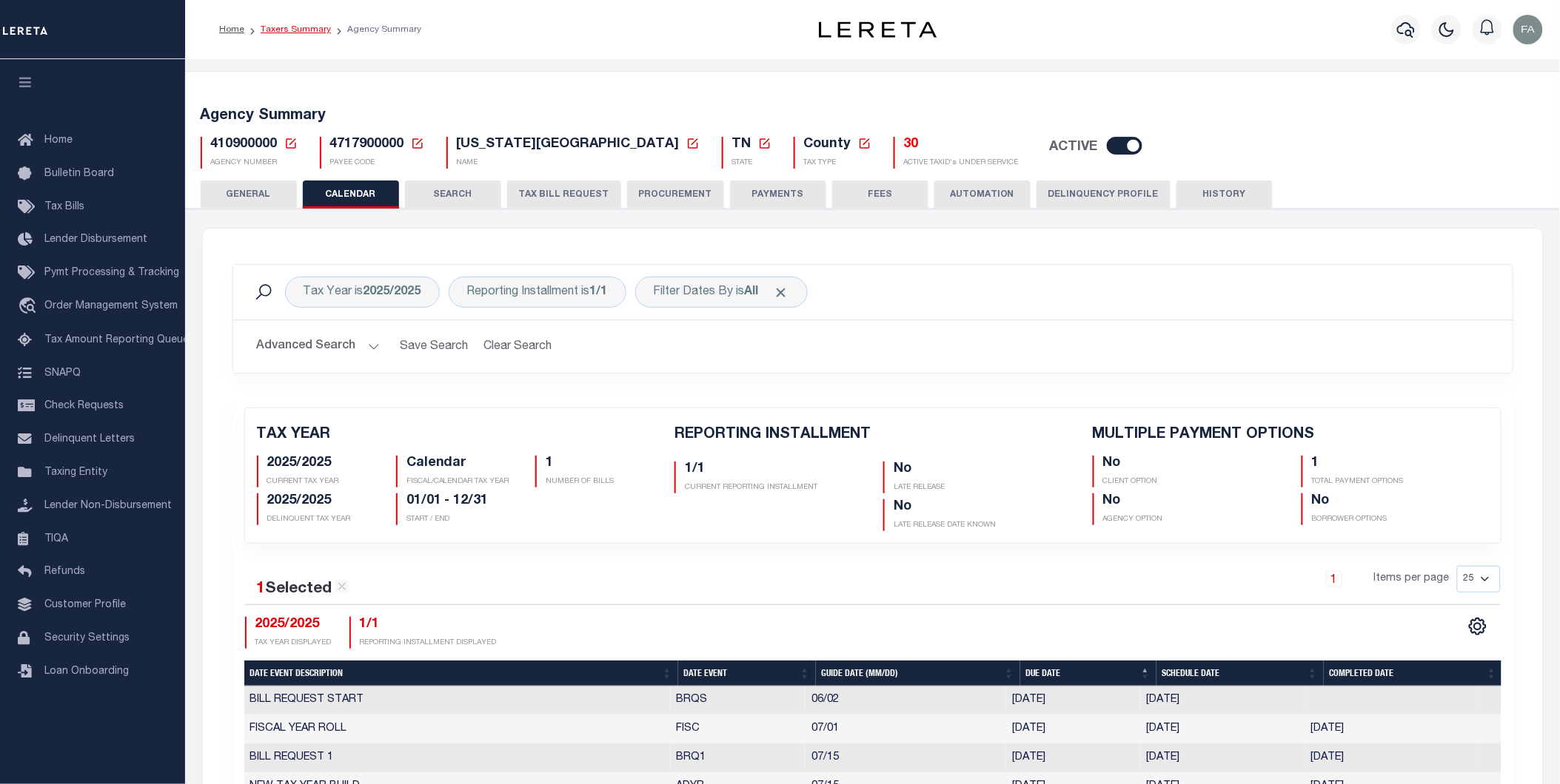
click at [275, 32] on link "Taxers Summary" at bounding box center [295, 29] width 70 height 9
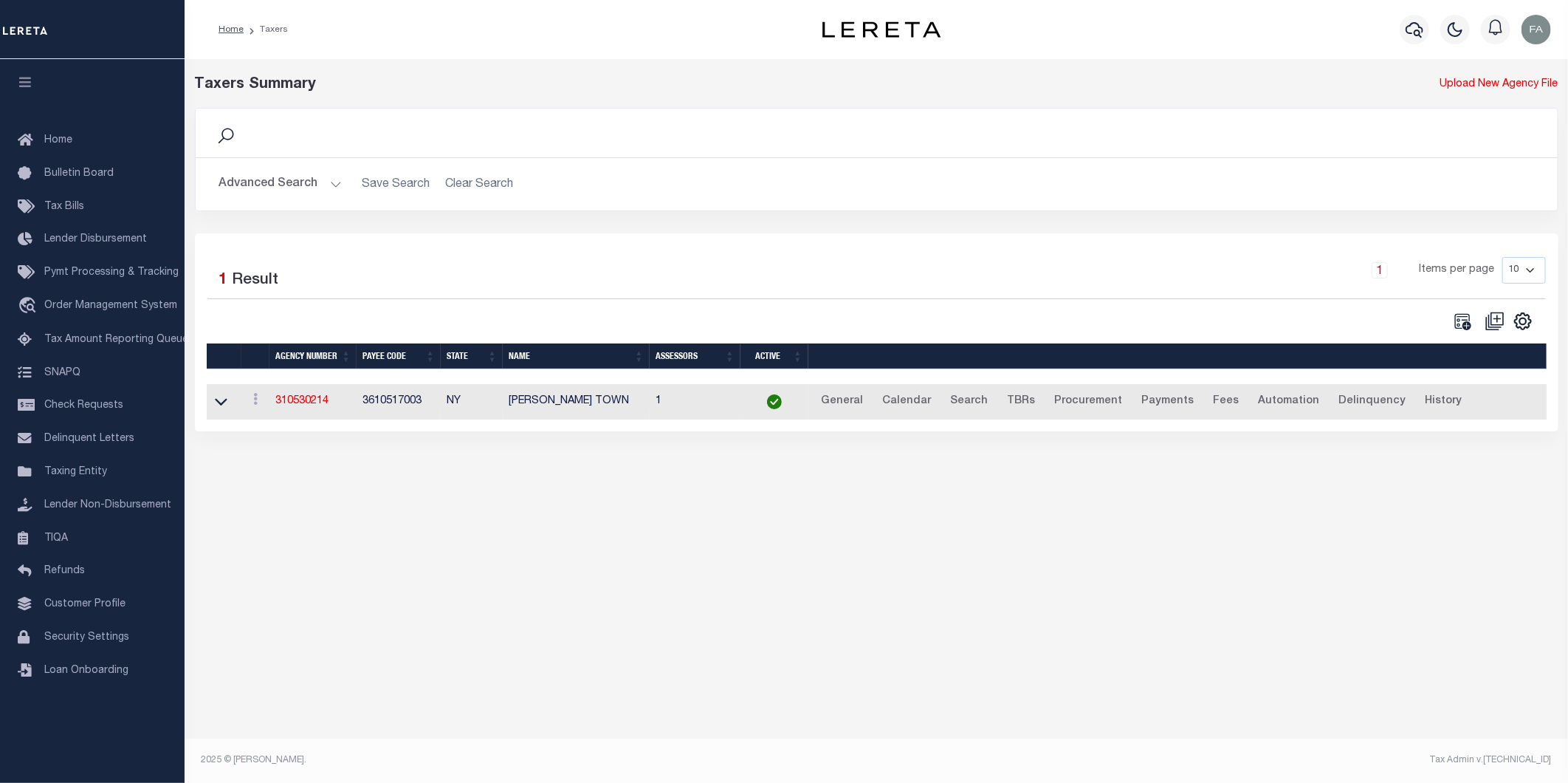
click at [294, 193] on button "Advanced Search" at bounding box center [280, 184] width 122 height 29
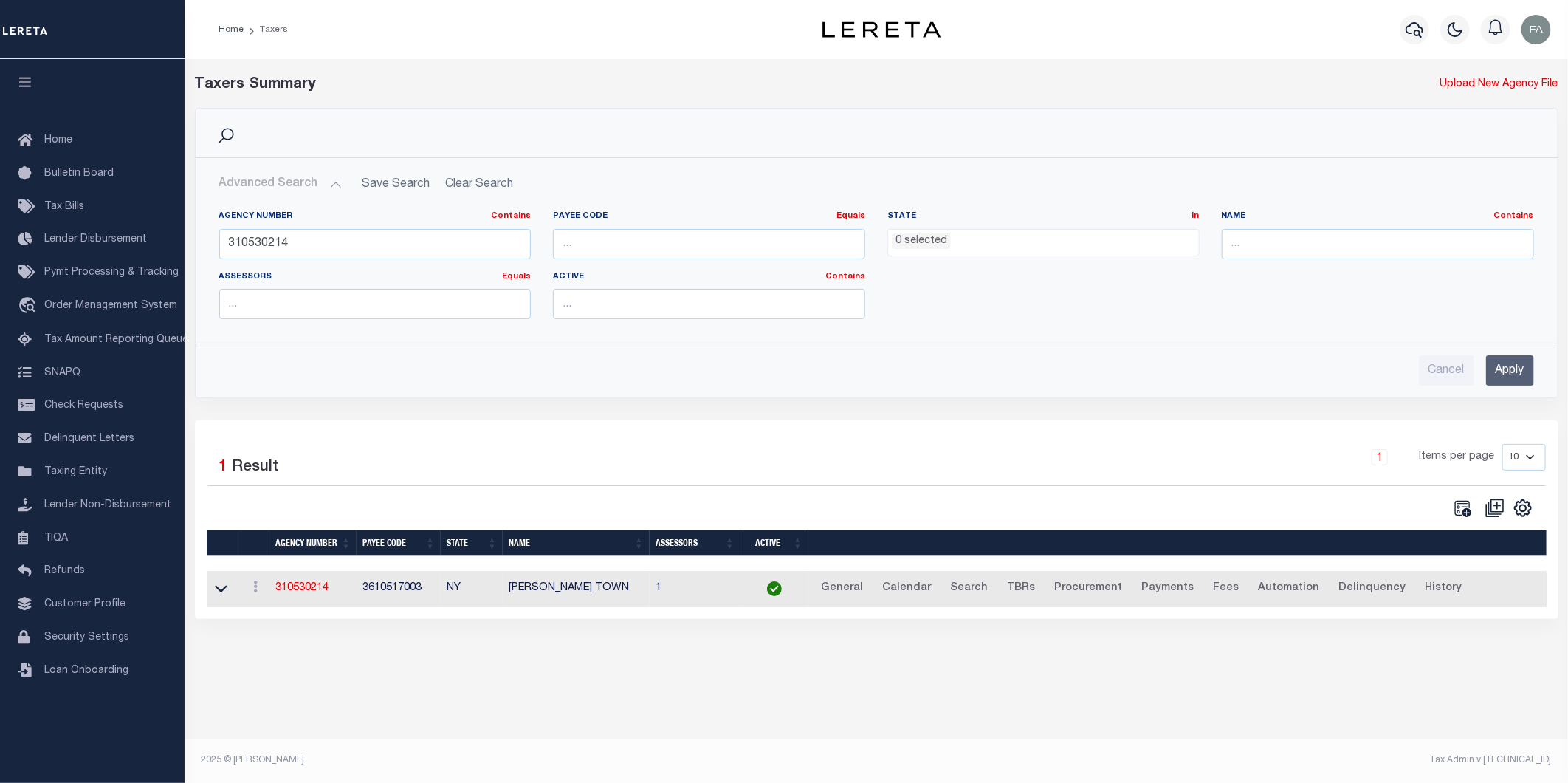
click at [1180, 276] on div "Agency Number Contains Contains Is 310530214 Payee Code Equals Equals Is Not Eq…" at bounding box center [876, 270] width 1337 height 121
click at [1285, 239] on input "text" at bounding box center [1379, 244] width 313 height 30
click at [1073, 319] on div "Agency Number Contains Contains Is 310530214 Payee Code Equals Equals Is Not Eq…" at bounding box center [876, 270] width 1337 height 121
click at [387, 245] on input "310530214" at bounding box center [375, 244] width 313 height 30
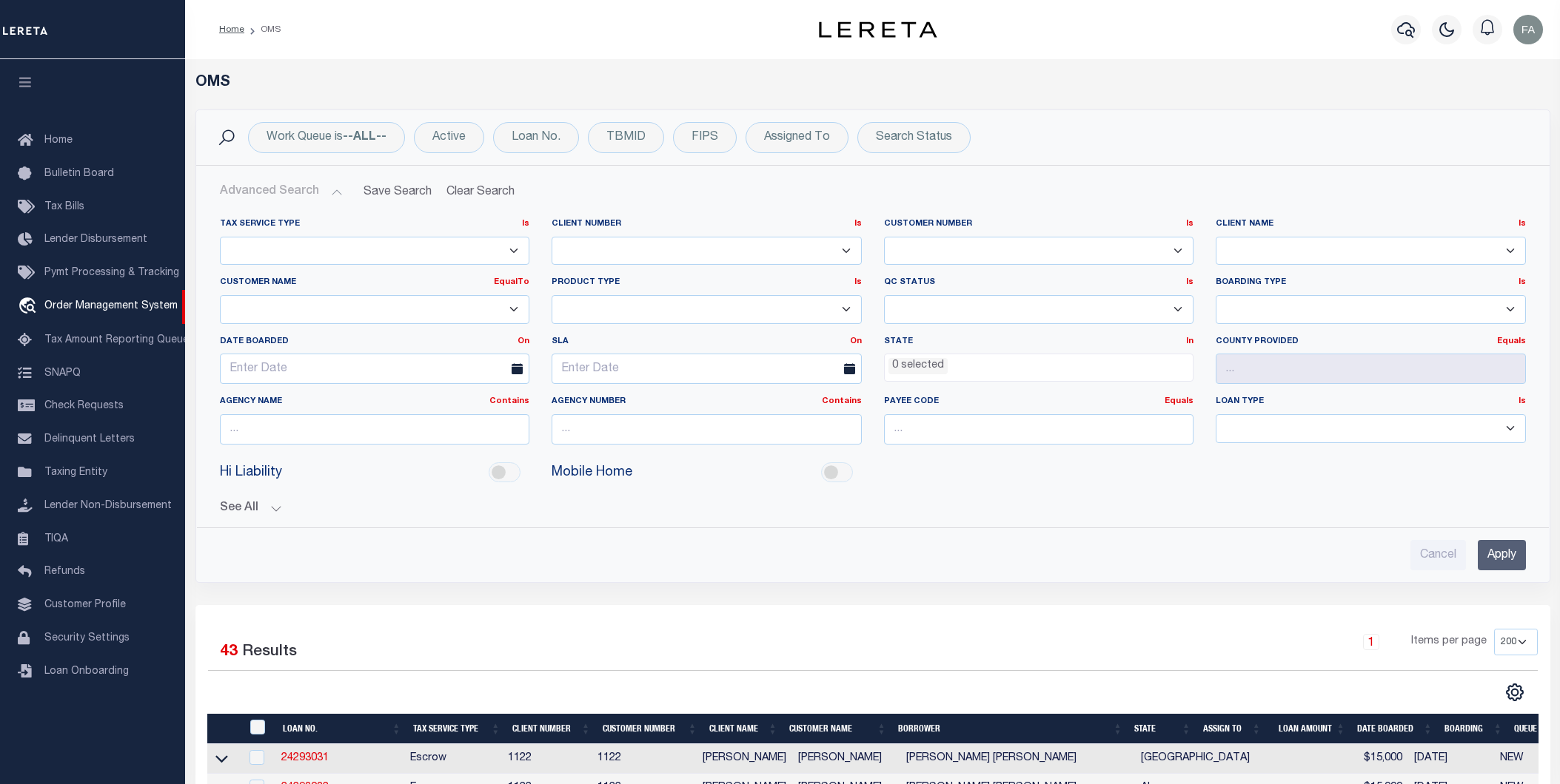
select select "[PERSON_NAME]"
select select
select select "200"
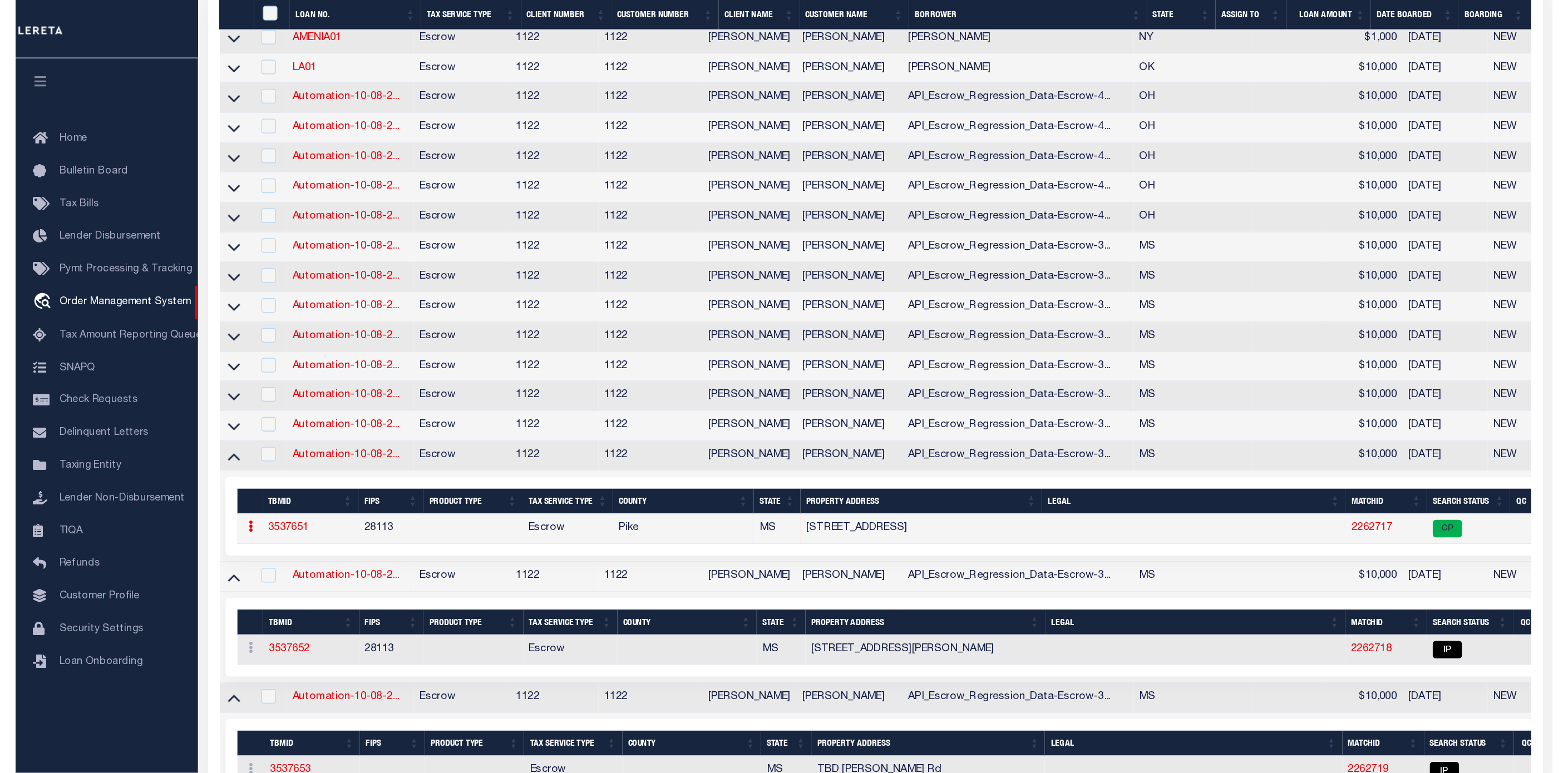
scroll to position [1132, 0]
